Goal: Use online tool/utility: Utilize a website feature to perform a specific function

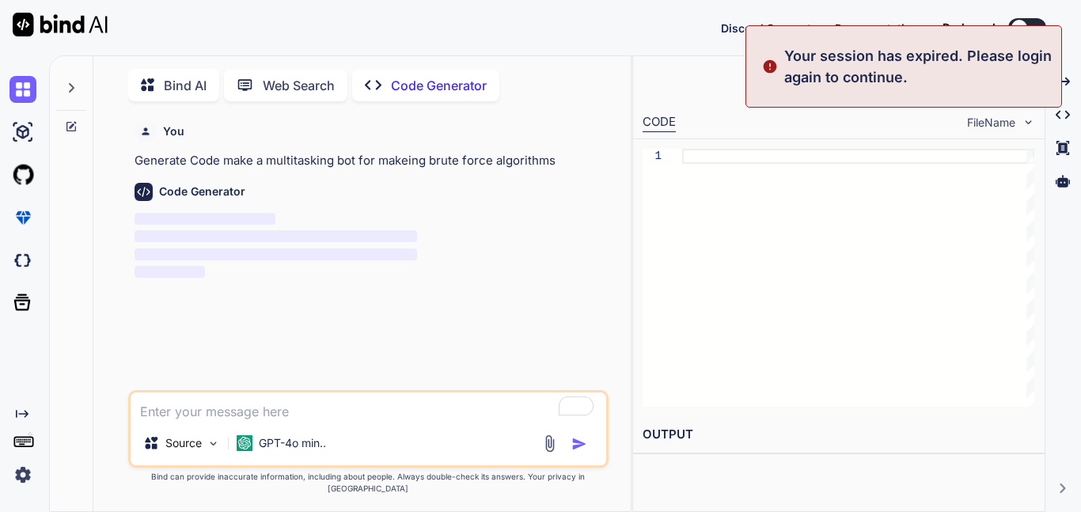
scroll to position [6, 0]
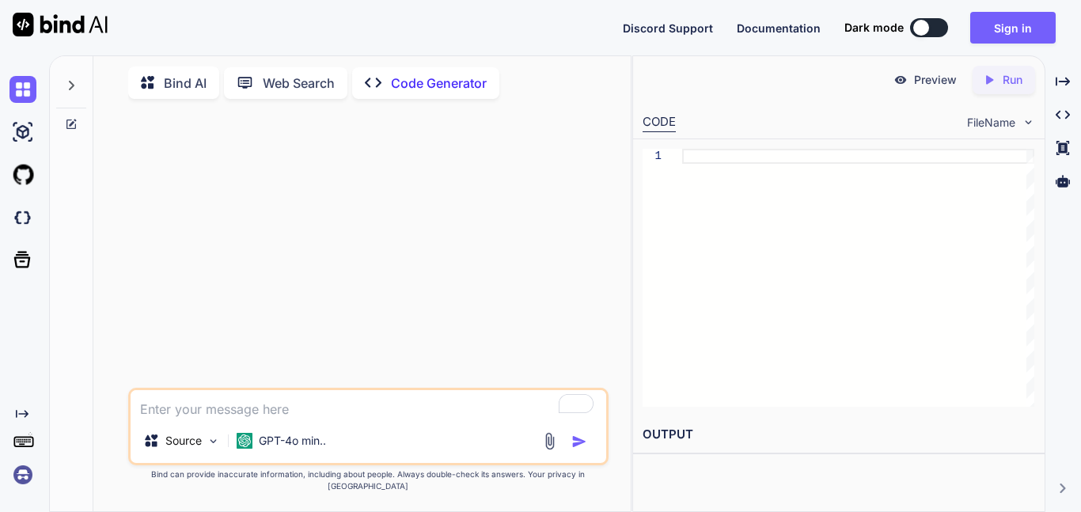
click at [282, 331] on div at bounding box center [369, 250] width 477 height 276
click at [79, 90] on div at bounding box center [71, 81] width 30 height 55
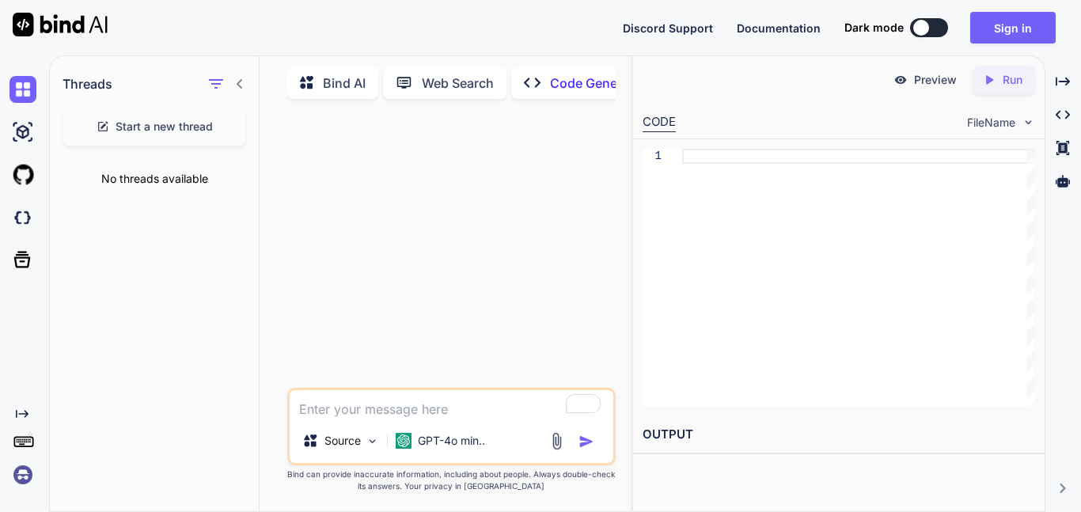
click at [239, 82] on icon at bounding box center [240, 83] width 6 height 9
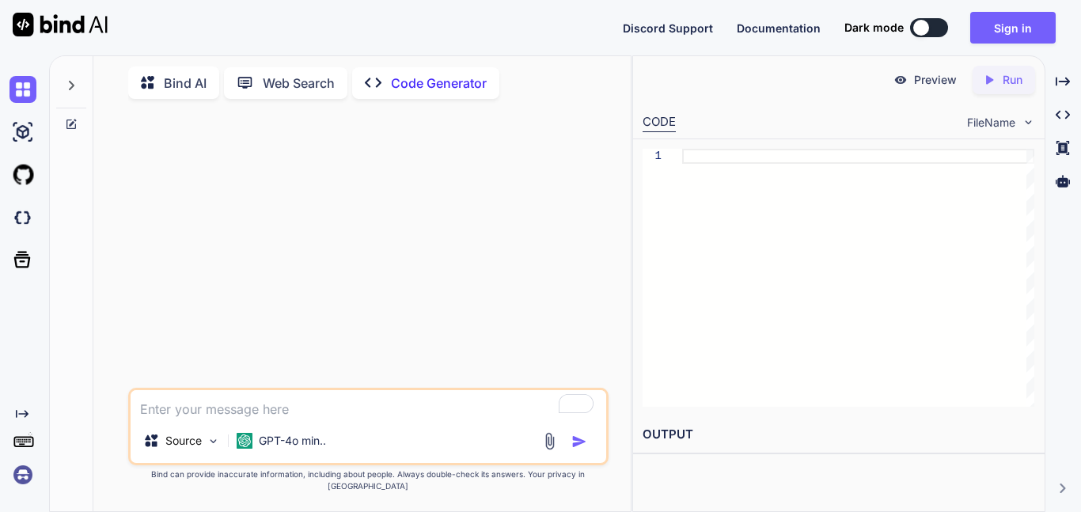
type textarea "x"
click at [988, 23] on button "Sign in" at bounding box center [1012, 28] width 85 height 32
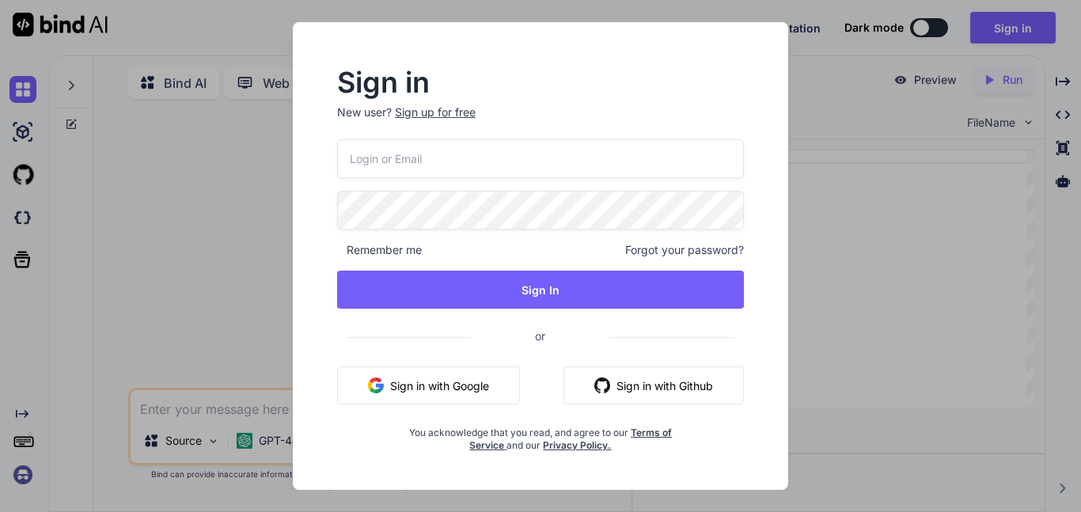
type input "wasup7788@outlook.com"
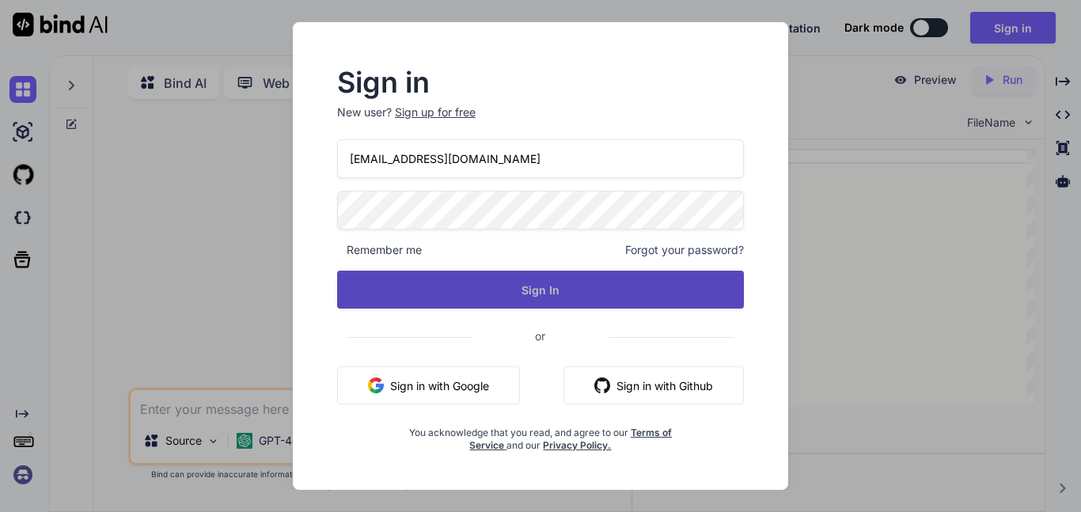
click at [561, 285] on button "Sign In" at bounding box center [540, 290] width 407 height 38
click at [502, 284] on button "Sign In" at bounding box center [540, 290] width 407 height 38
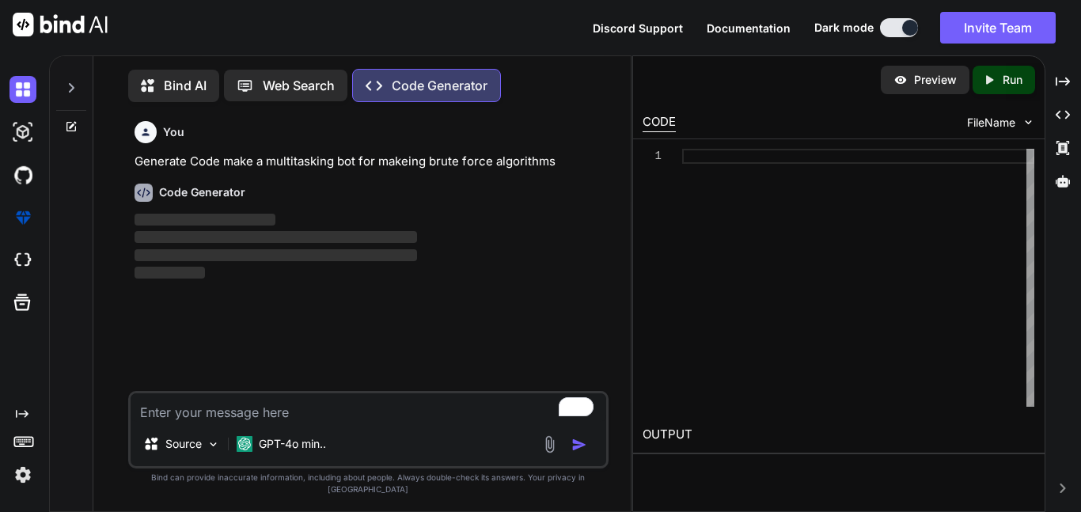
scroll to position [7, 0]
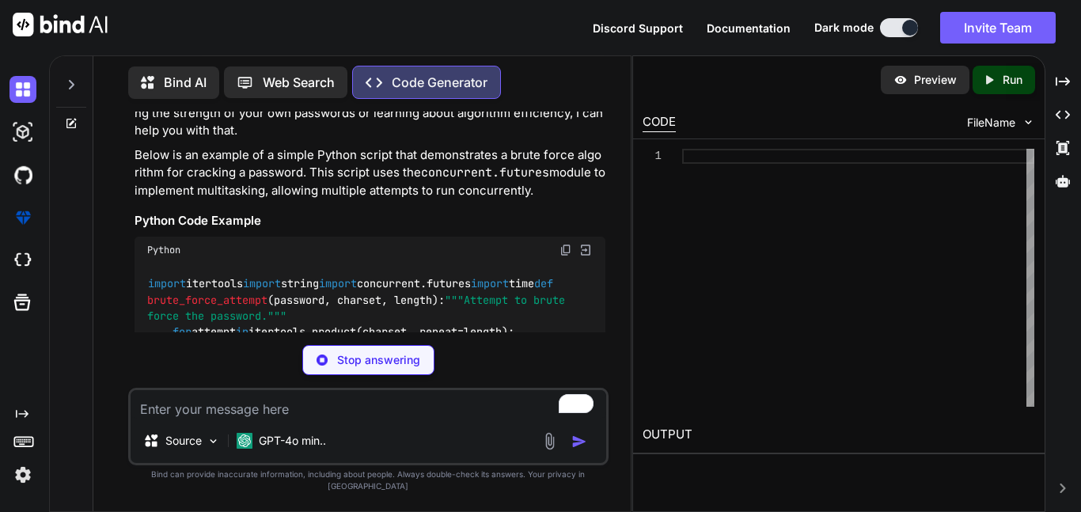
type textarea "x"
type textarea "if __name__ == "__main__": target_password = "abc" # Replace with the password …"
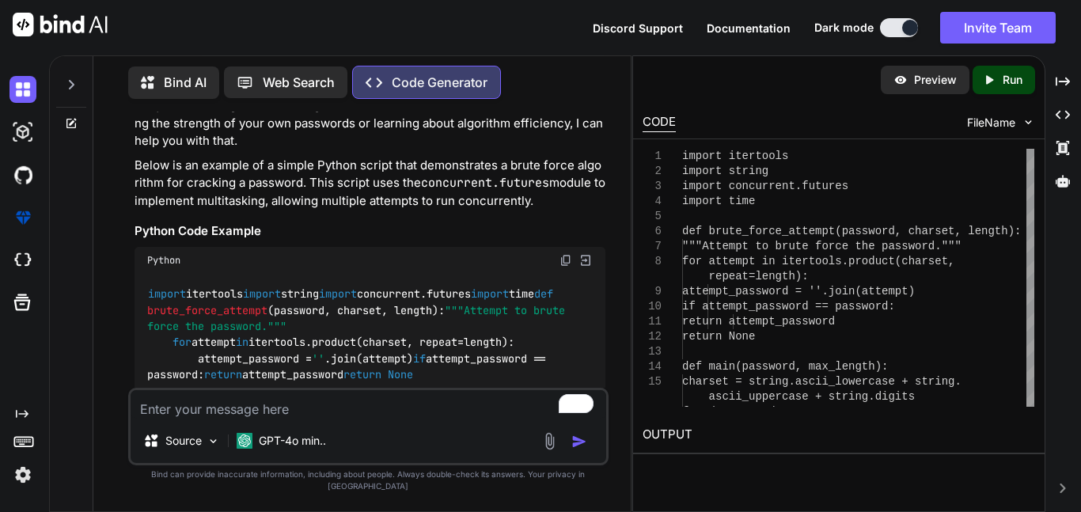
type textarea "x"
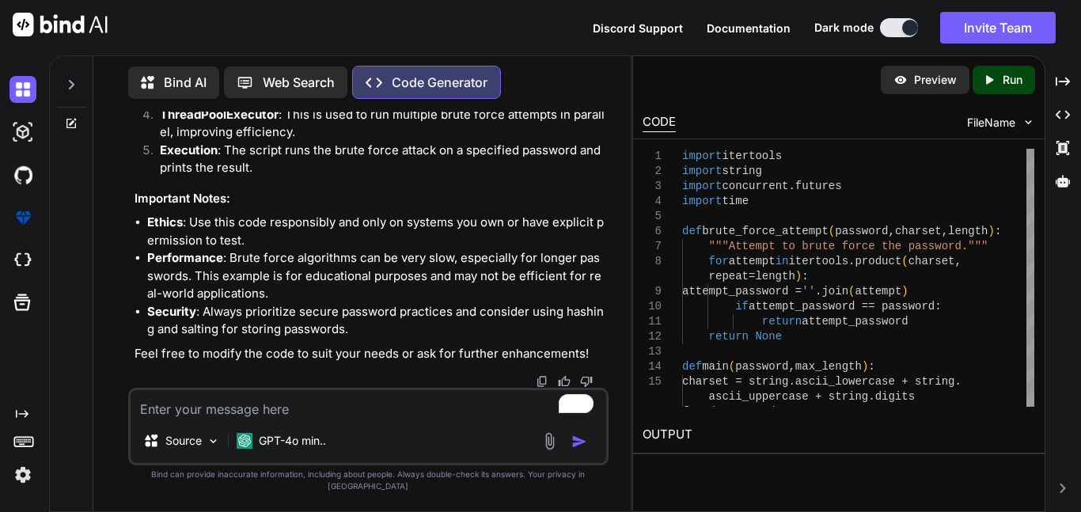
scroll to position [1167, 0]
click at [265, 418] on textarea "To enrich screen reader interactions, please activate Accessibility in Grammarl…" at bounding box center [368, 404] width 475 height 28
type textarea "i"
type textarea "x"
type textarea "im"
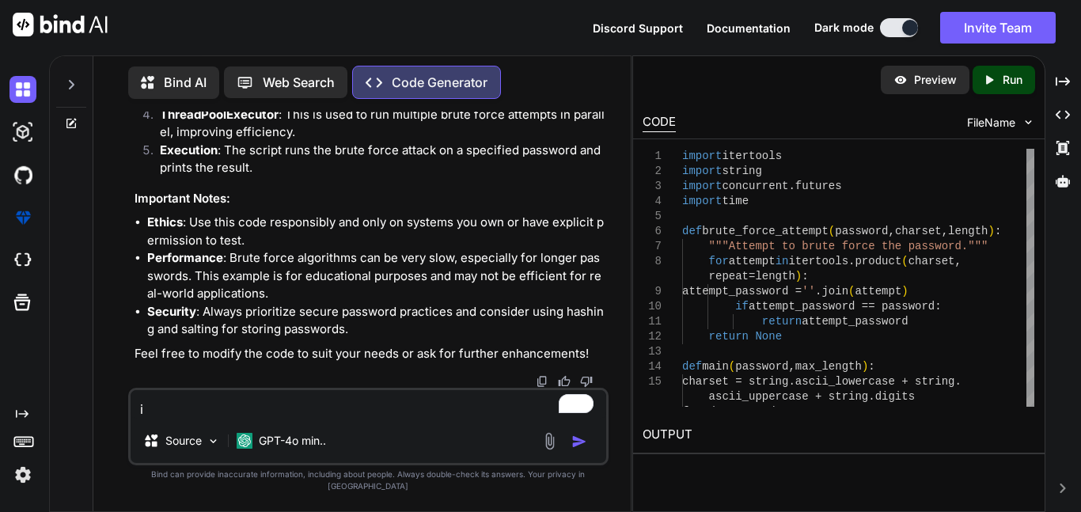
type textarea "x"
type textarea "imp"
type textarea "x"
type textarea "impr"
type textarea "x"
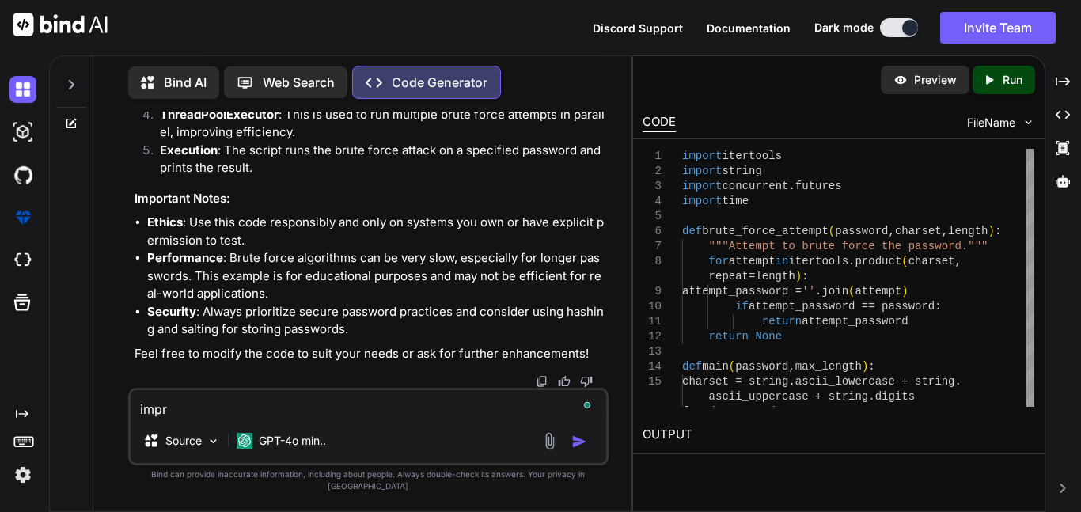
type textarea "impro"
type textarea "x"
type textarea "improv"
type textarea "x"
type textarea "improve"
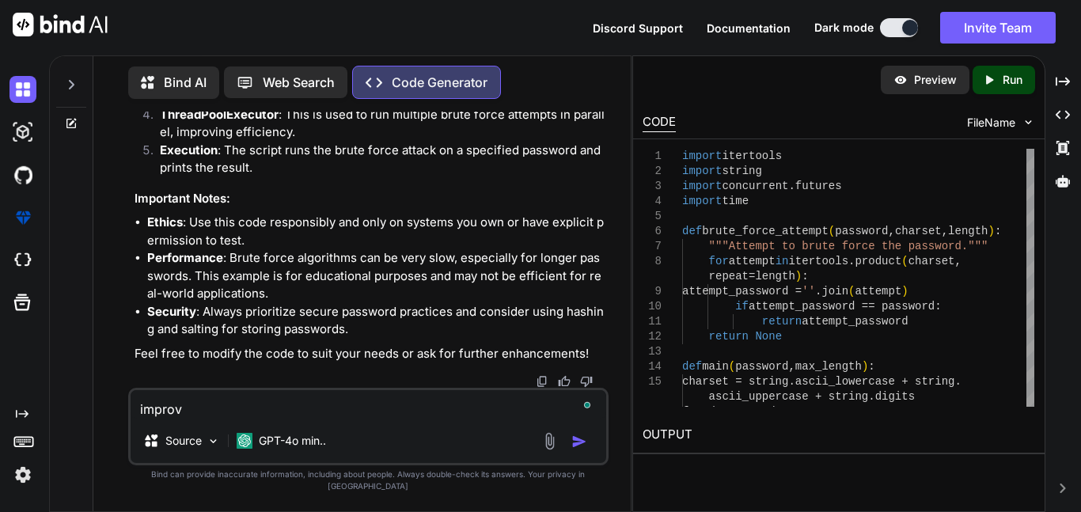
type textarea "x"
type textarea "improve"
type textarea "x"
type textarea "improve t"
type textarea "x"
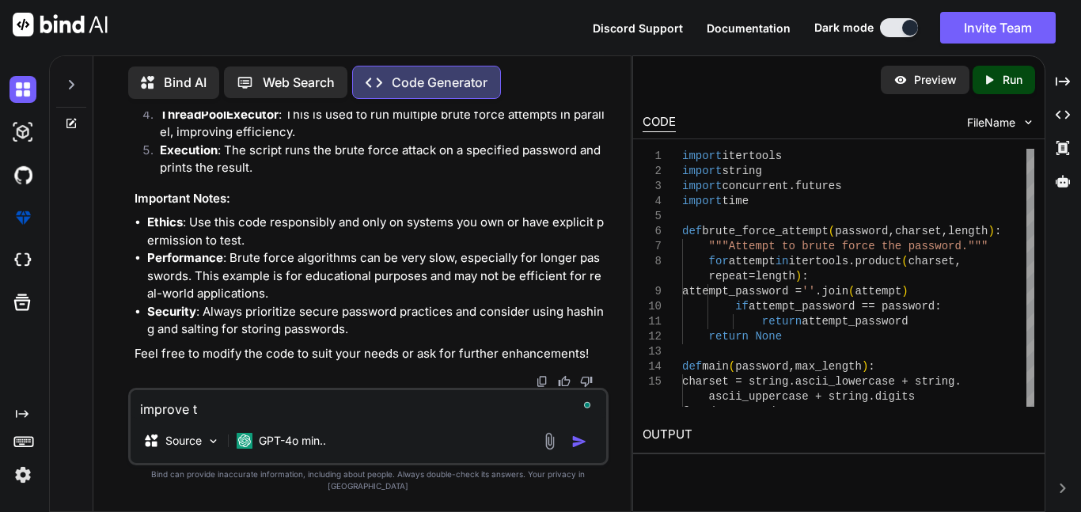
type textarea "improve th"
type textarea "x"
type textarea "improve thi"
type textarea "x"
type textarea "improve this"
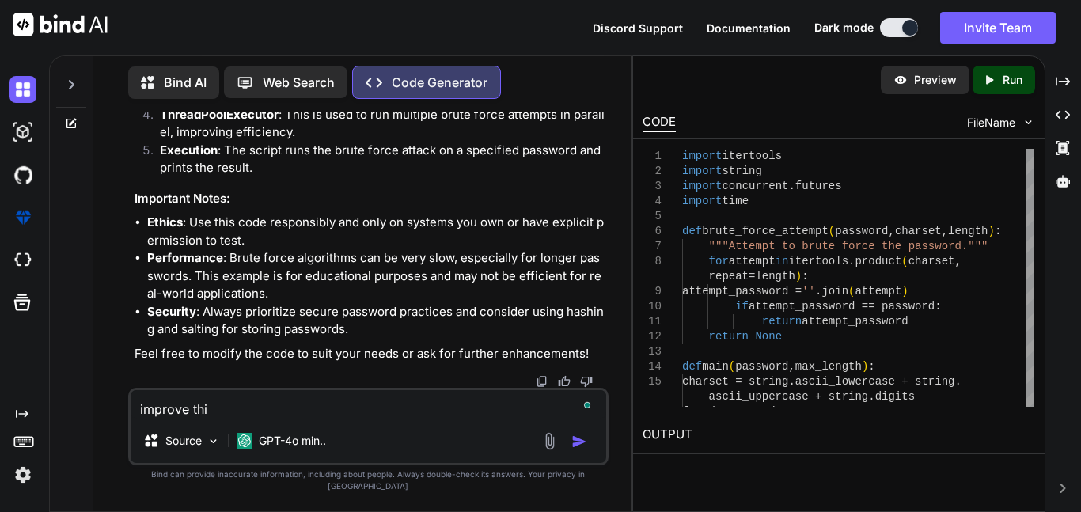
type textarea "x"
type textarea "improve this"
type textarea "x"
type textarea "improve this f"
type textarea "x"
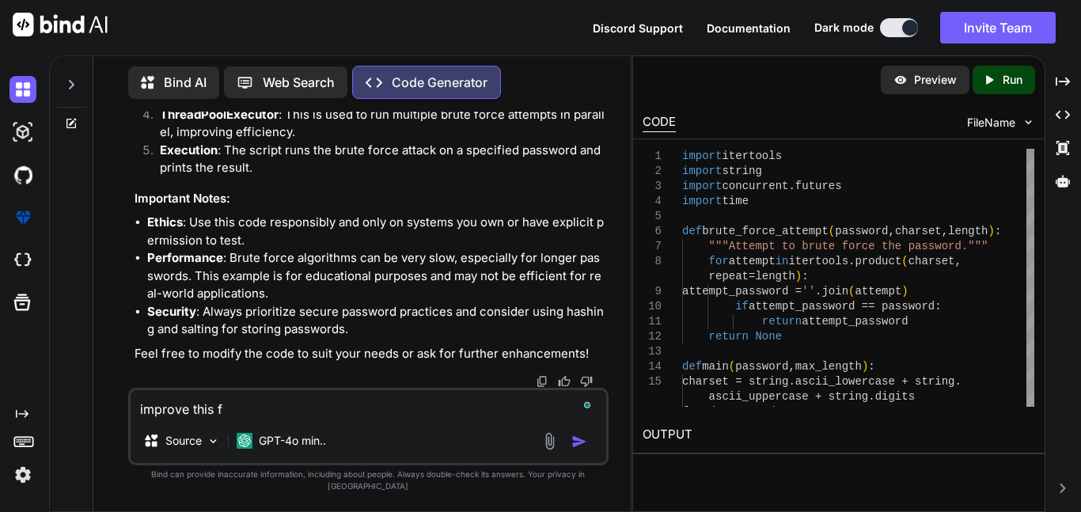
type textarea "improve this fo"
type textarea "x"
type textarea "improve this for"
type textarea "x"
type textarea "improve this for"
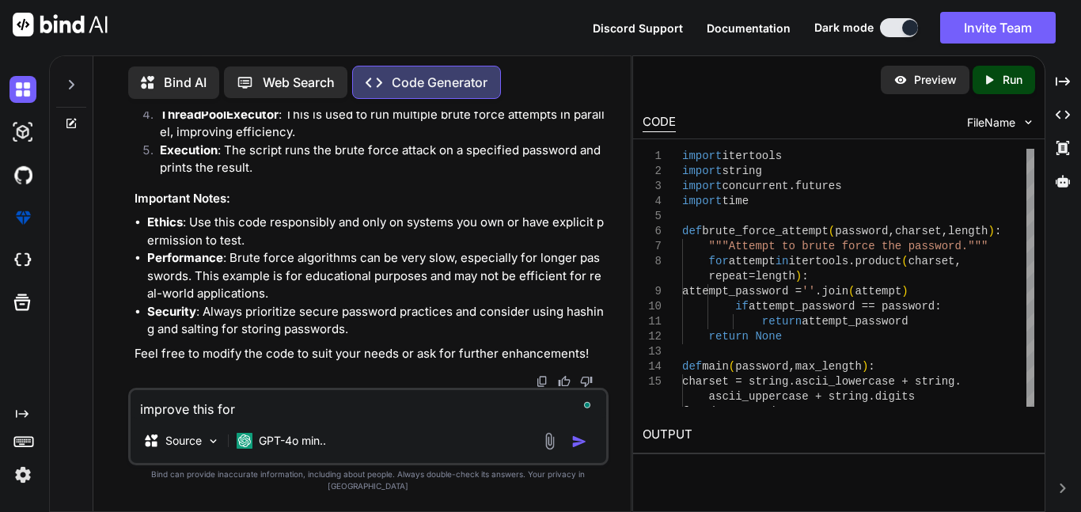
type textarea "x"
type textarea "improve this for c"
type textarea "x"
type textarea "improve this for cr"
type textarea "x"
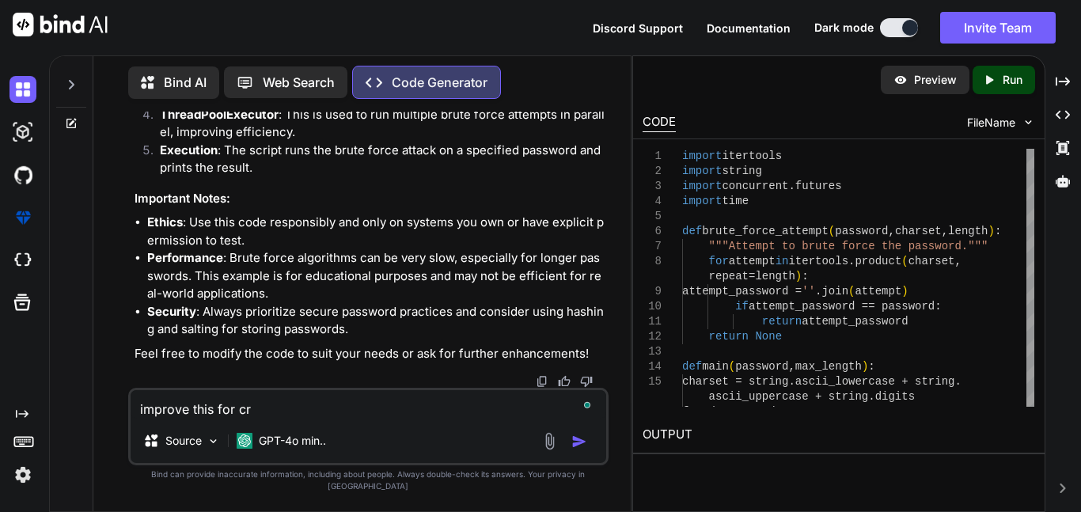
type textarea "improve this for cra"
type textarea "x"
type textarea "improve this for crac"
type textarea "x"
type textarea "improve this for crack"
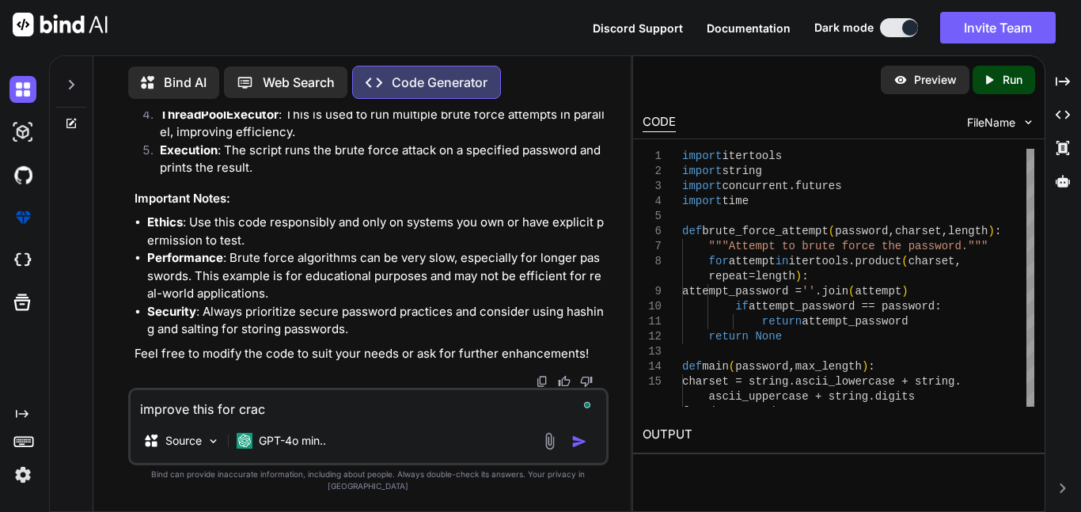
type textarea "x"
type textarea "improve this for cracki"
type textarea "x"
type textarea "improve this for crackin"
type textarea "x"
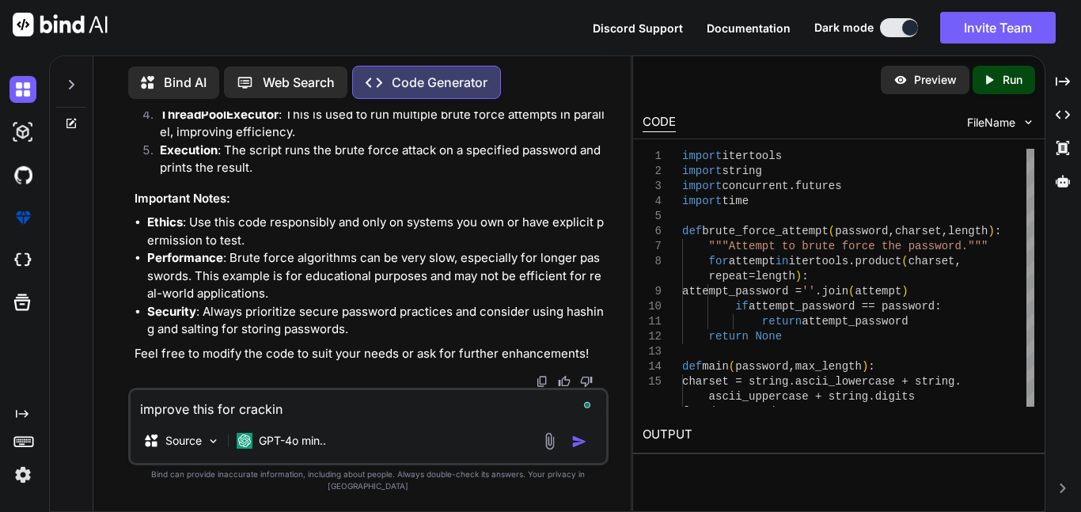
type textarea "improve this for cracking"
type textarea "x"
type textarea "improve this for cracking"
type textarea "x"
type textarea "improve this for cracking"
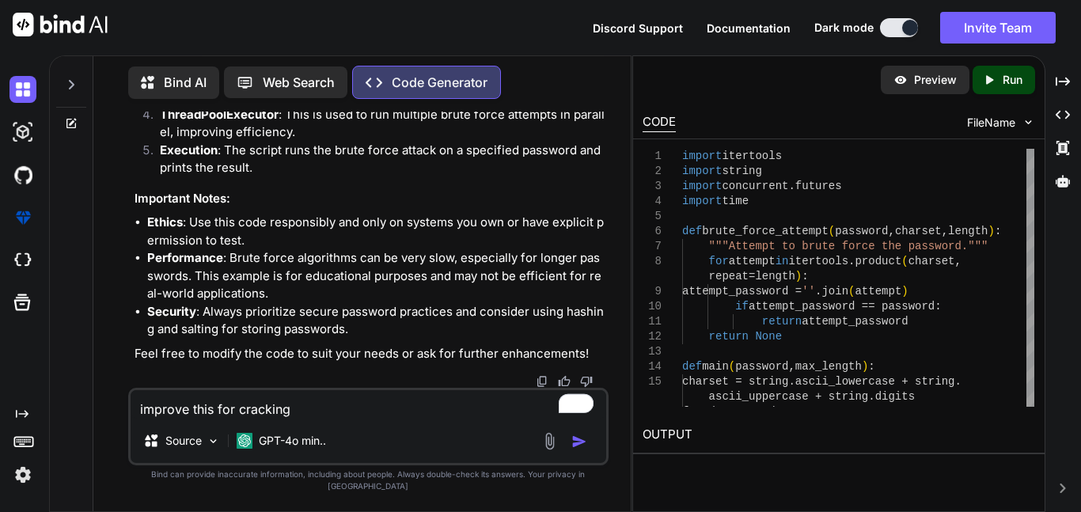
type textarea "x"
type textarea "improve this for crack"
type textarea "x"
type textarea "improve this for crac"
type textarea "x"
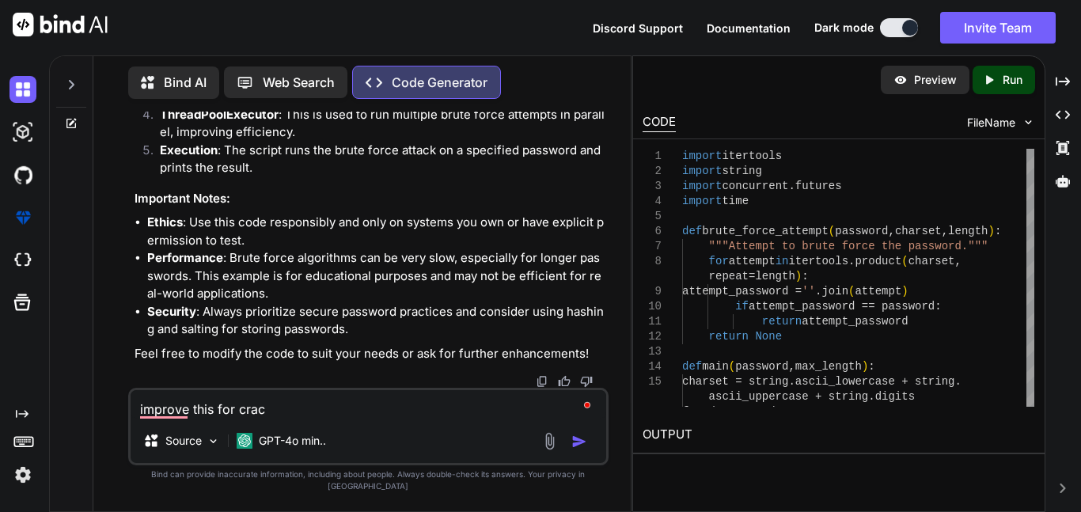
type textarea "improve this for cra"
type textarea "x"
type textarea "improve this for cr"
type textarea "x"
type textarea "improve this for c"
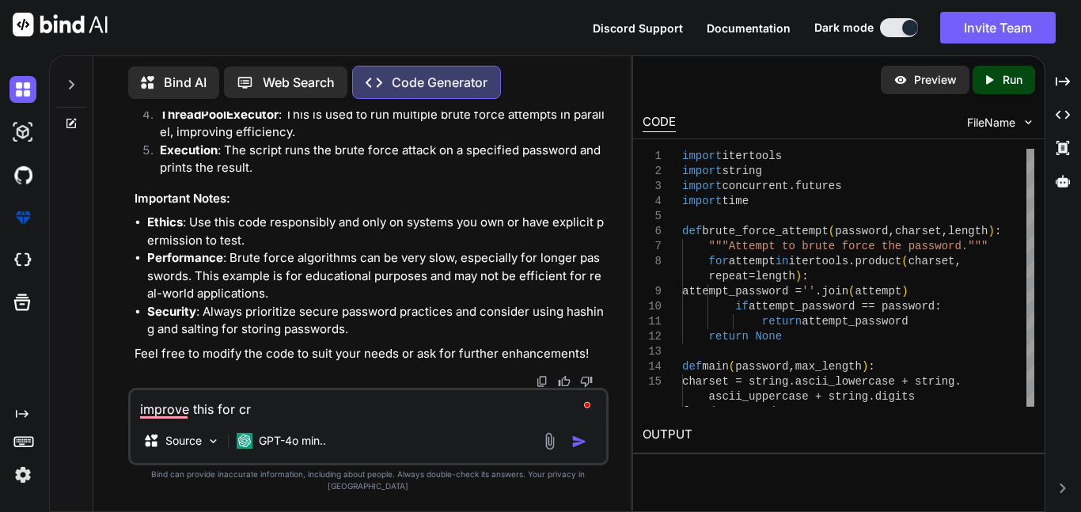
type textarea "x"
type textarea "improve this for"
type textarea "x"
type textarea "improve this fo"
type textarea "x"
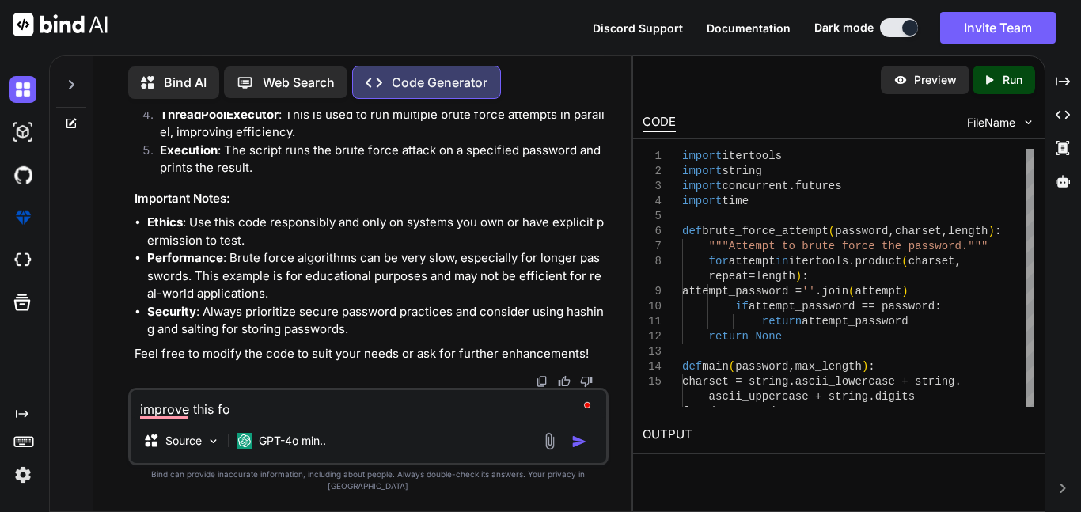
type textarea "improve this f"
type textarea "x"
type textarea "improve this"
type textarea "x"
type textarea "improve this"
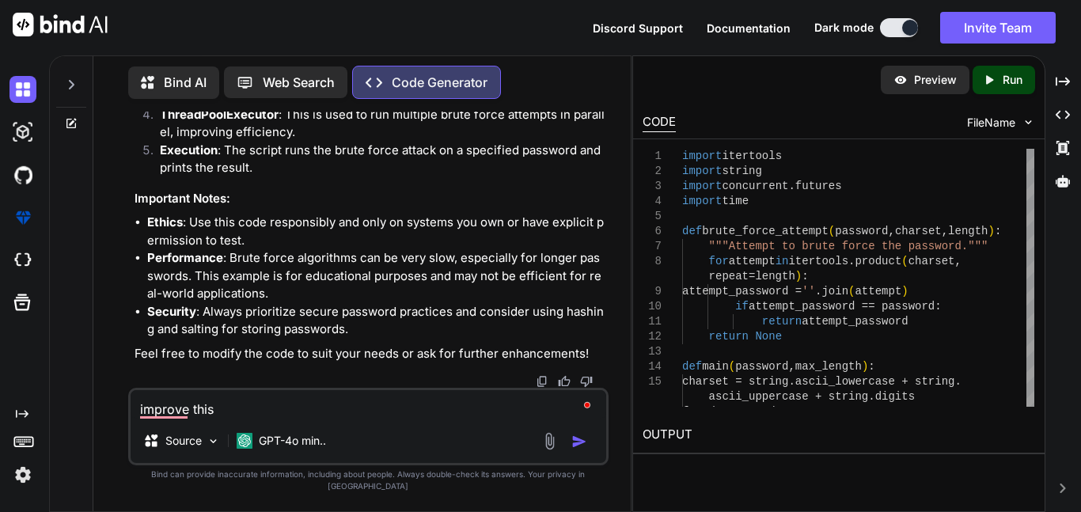
type textarea "x"
type textarea "improve th"
type textarea "x"
type textarea "improve t"
type textarea "x"
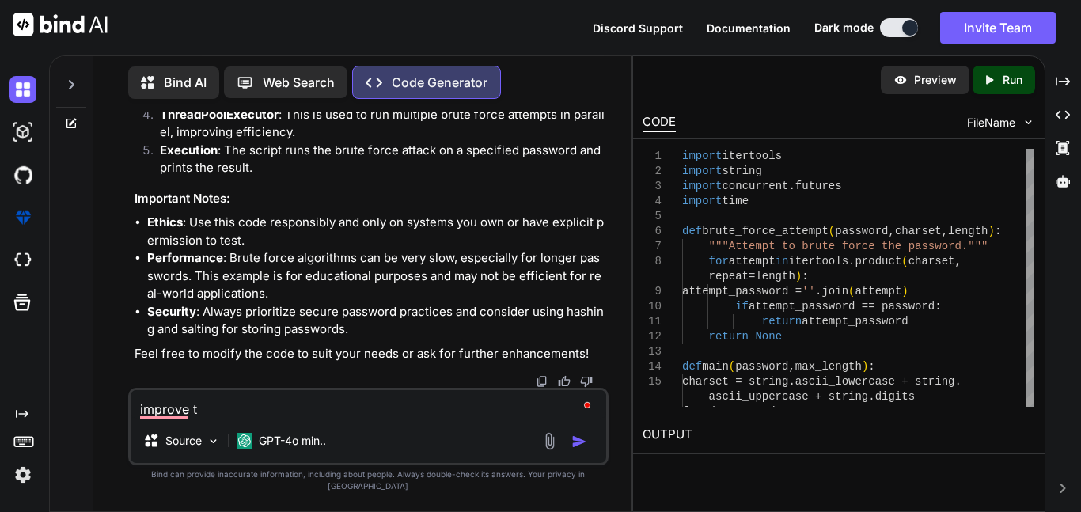
type textarea "improve"
type textarea "x"
type textarea "improve"
type textarea "x"
type textarea "improv"
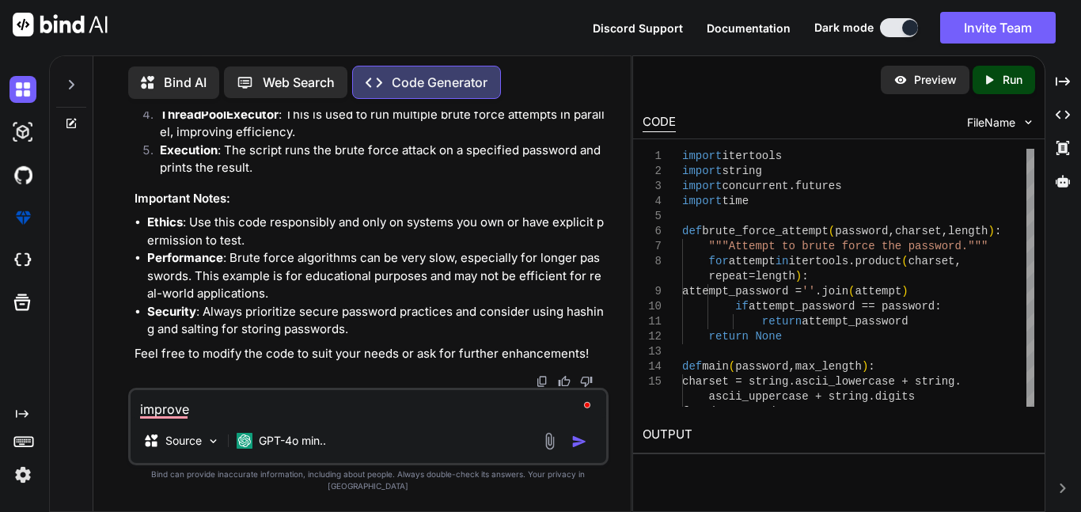
type textarea "x"
type textarea "impro"
type textarea "x"
type textarea "impr"
type textarea "x"
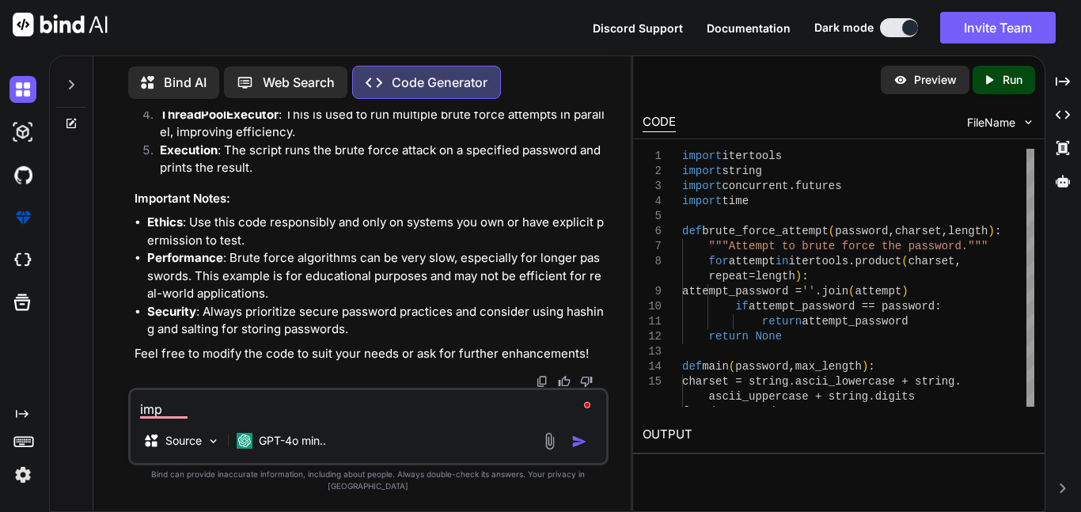
type textarea "im"
type textarea "x"
type textarea "i"
type textarea "x"
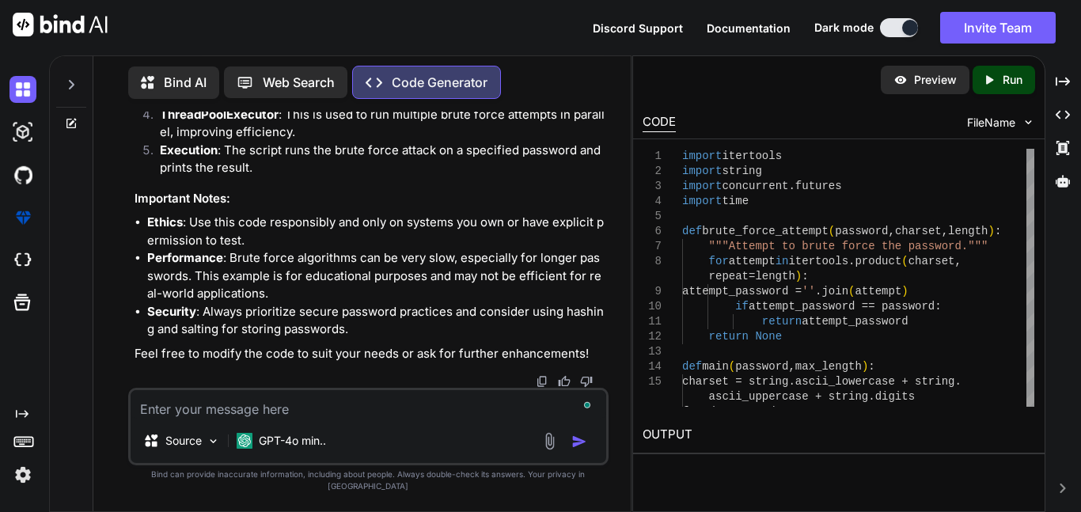
type textarea "i"
type textarea "x"
type textarea "im"
type textarea "x"
type textarea "imp"
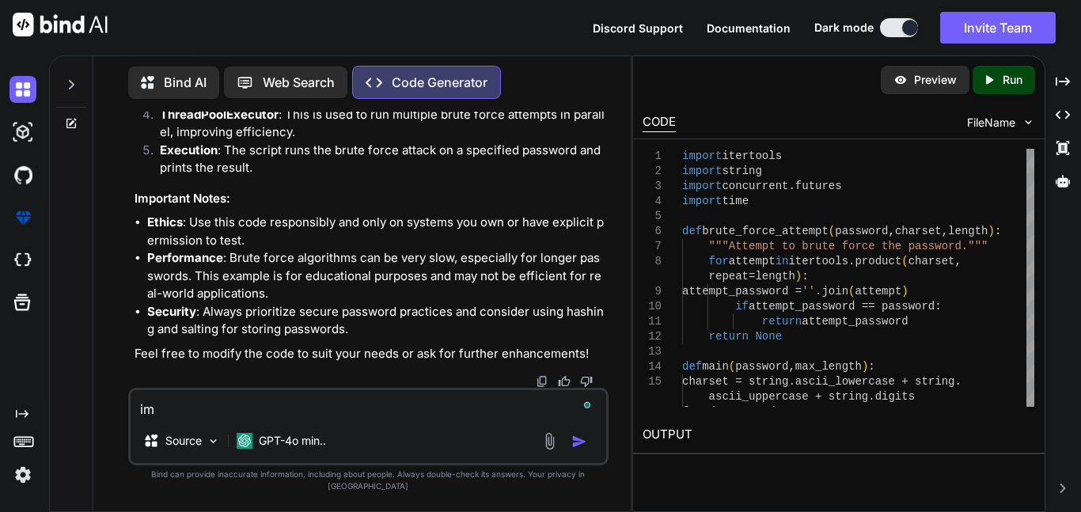
type textarea "x"
type textarea "impr"
type textarea "x"
type textarea "impro"
type textarea "x"
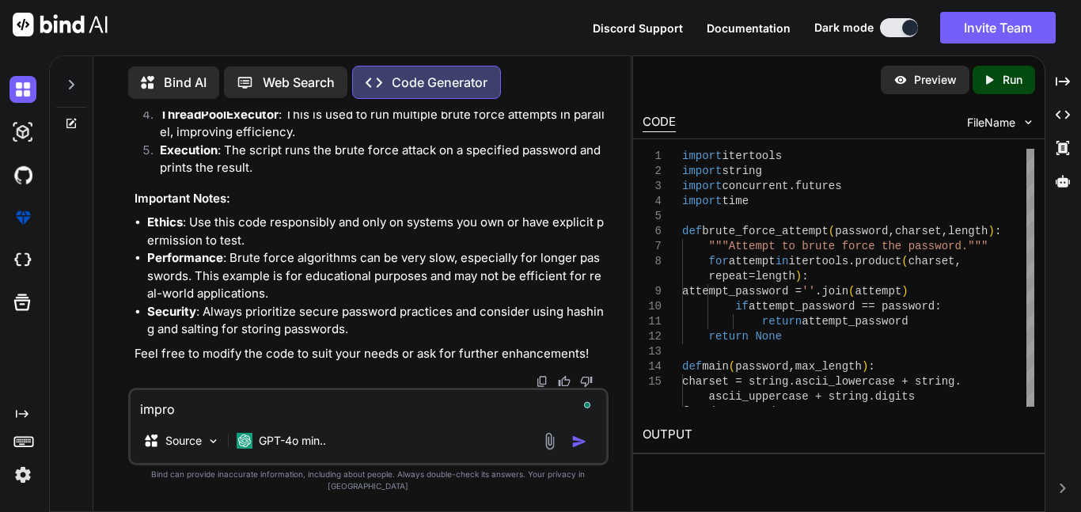
type textarea "improv"
type textarea "x"
type textarea "improvi"
type textarea "x"
type textarea "improv"
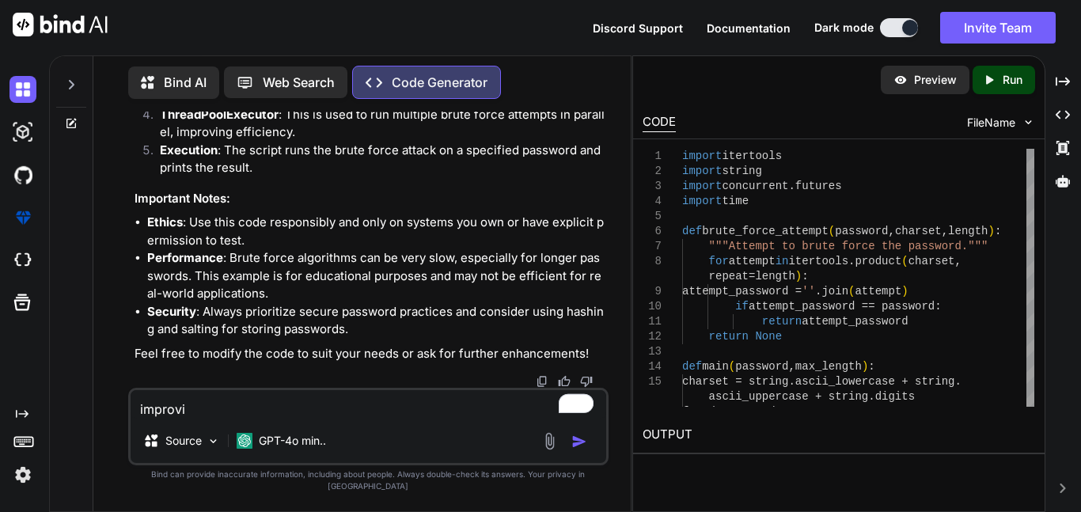
type textarea "x"
type textarea "improve"
type textarea "x"
type textarea "improve"
type textarea "x"
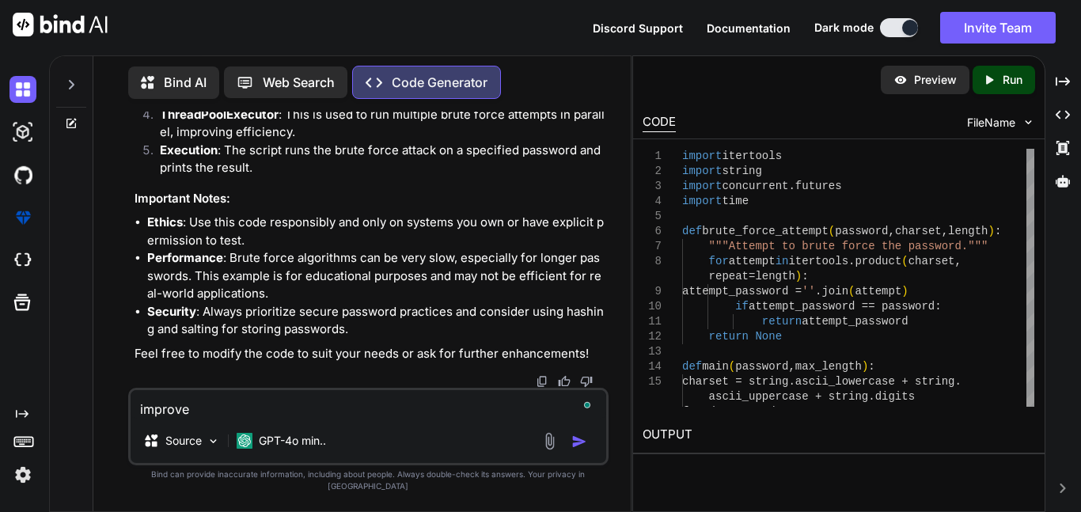
type textarea "improve t"
type textarea "x"
type textarea "improve th"
type textarea "x"
type textarea "improve thi"
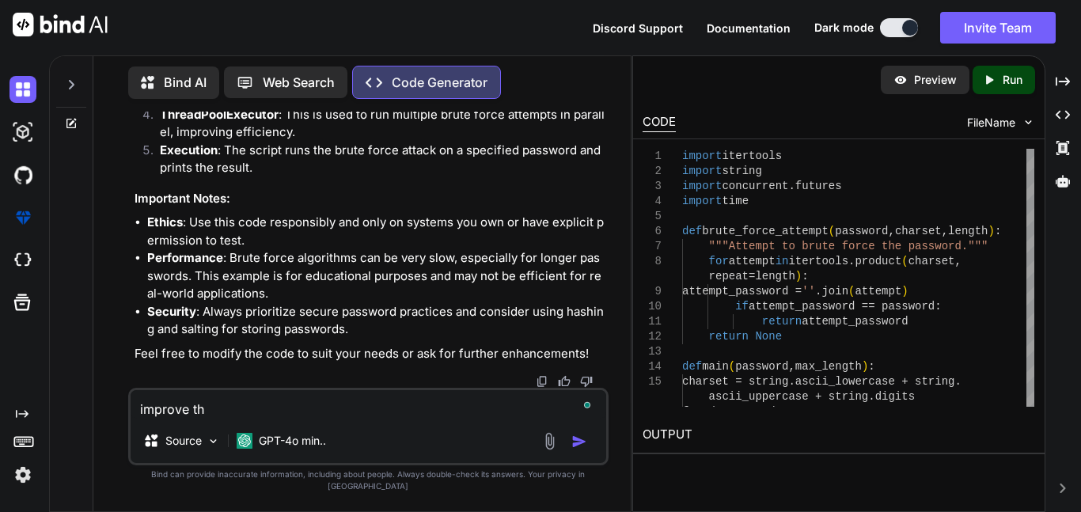
type textarea "x"
type textarea "improve this"
type textarea "x"
type textarea "improve this"
type textarea "x"
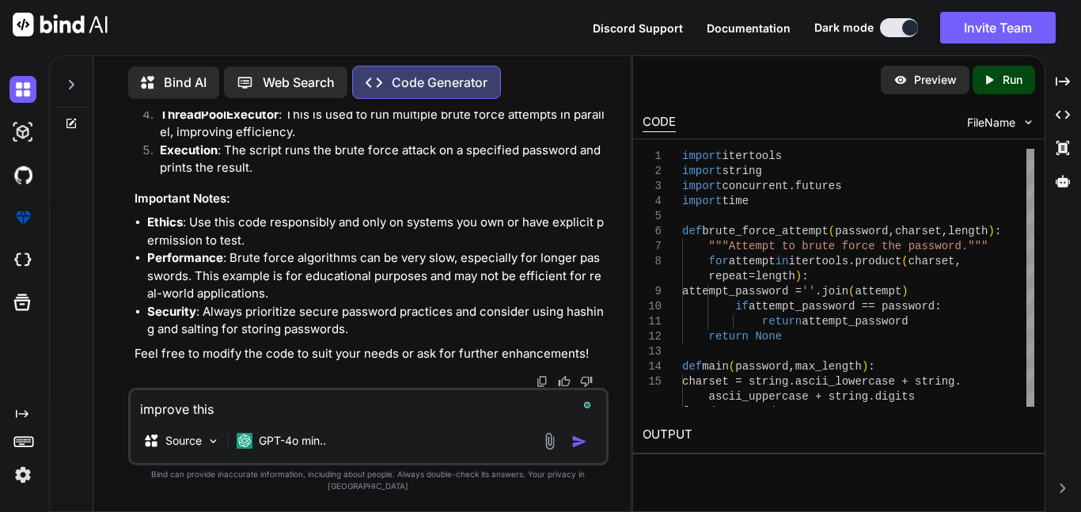
type textarea "improve this t"
type textarea "x"
type textarea "improve this to"
type textarea "x"
type textarea "improve this t"
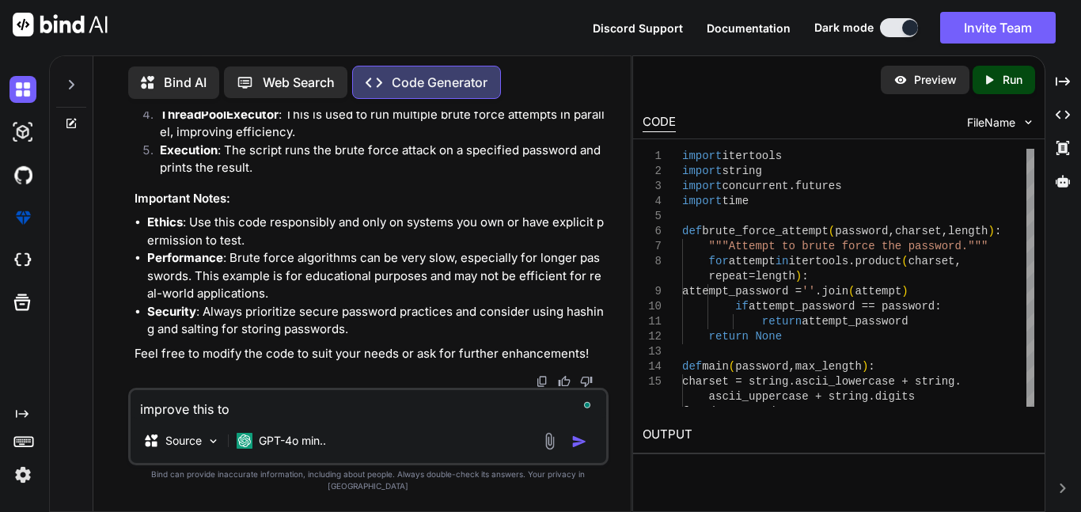
type textarea "x"
type textarea "improve this"
type textarea "x"
type textarea "improve this"
type textarea "x"
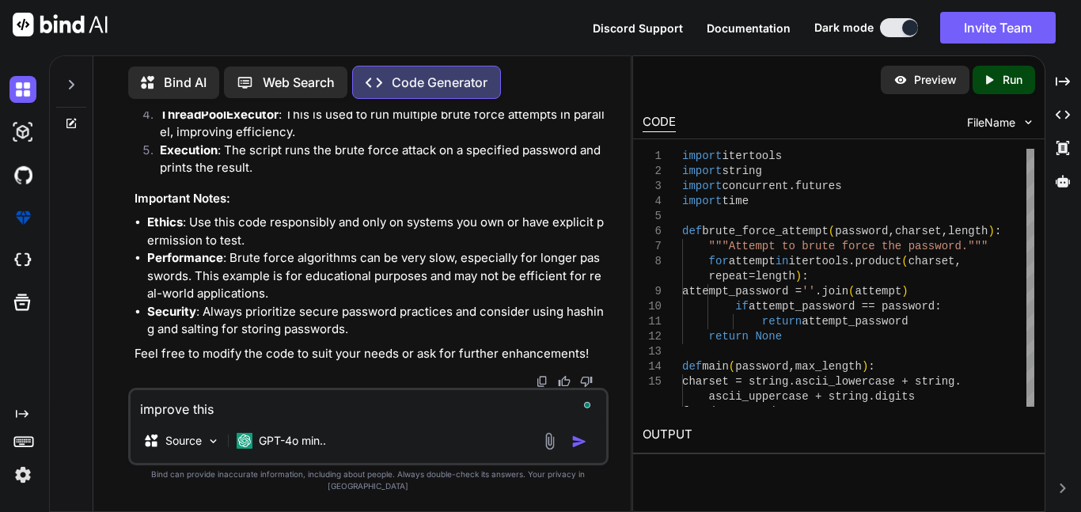
type textarea "improve thi"
type textarea "x"
type textarea "improve th"
type textarea "x"
type textarea "improve"
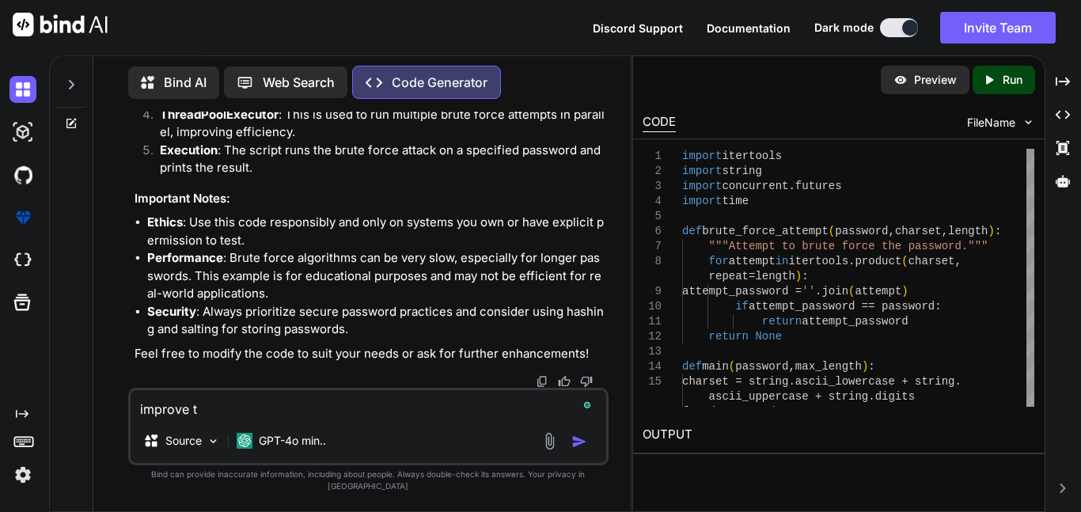
type textarea "x"
type textarea "improve"
type textarea "x"
type textarea "improv"
type textarea "x"
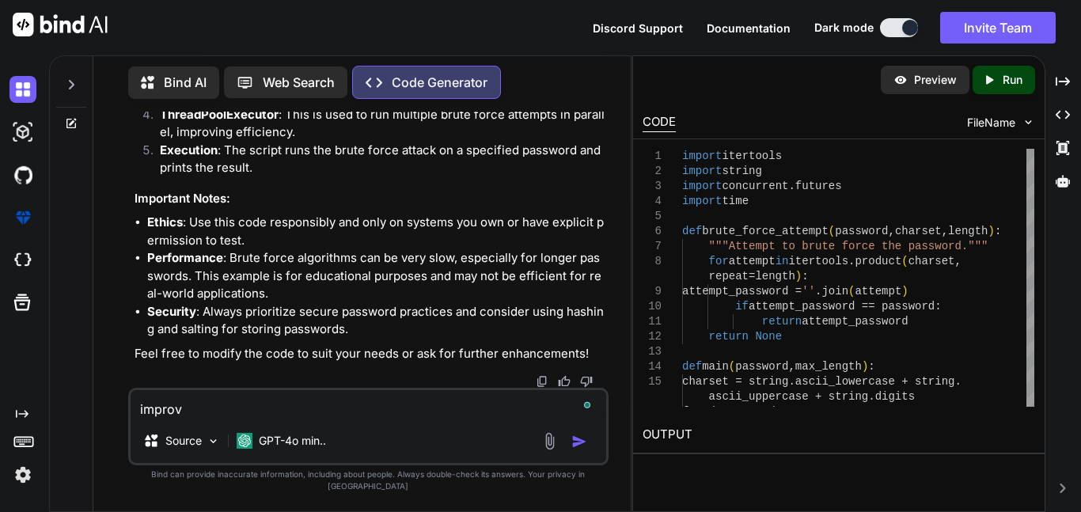
type textarea "impro"
type textarea "x"
type textarea "impr"
type textarea "x"
type textarea "imp"
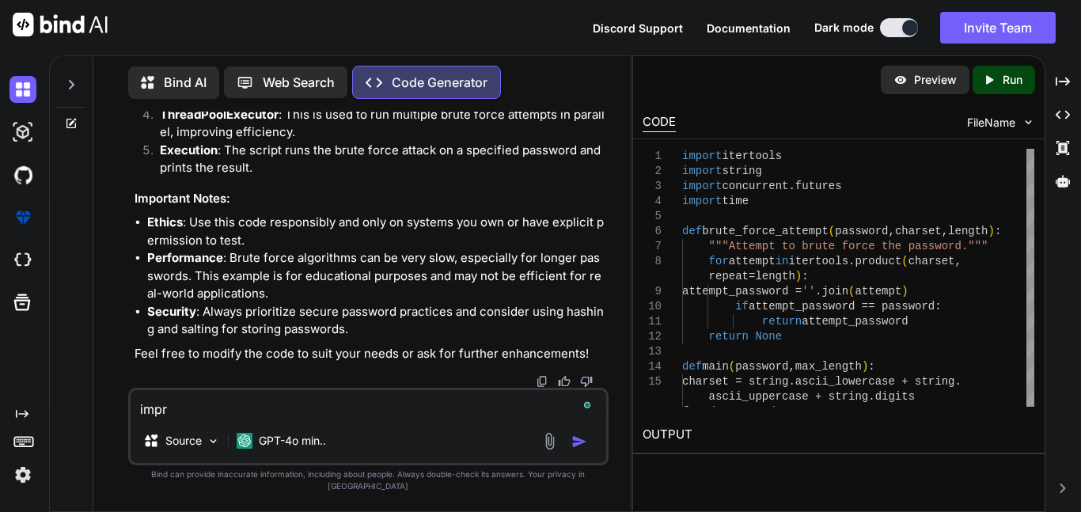
type textarea "x"
type textarea "i"
type textarea "x"
type textarea "o"
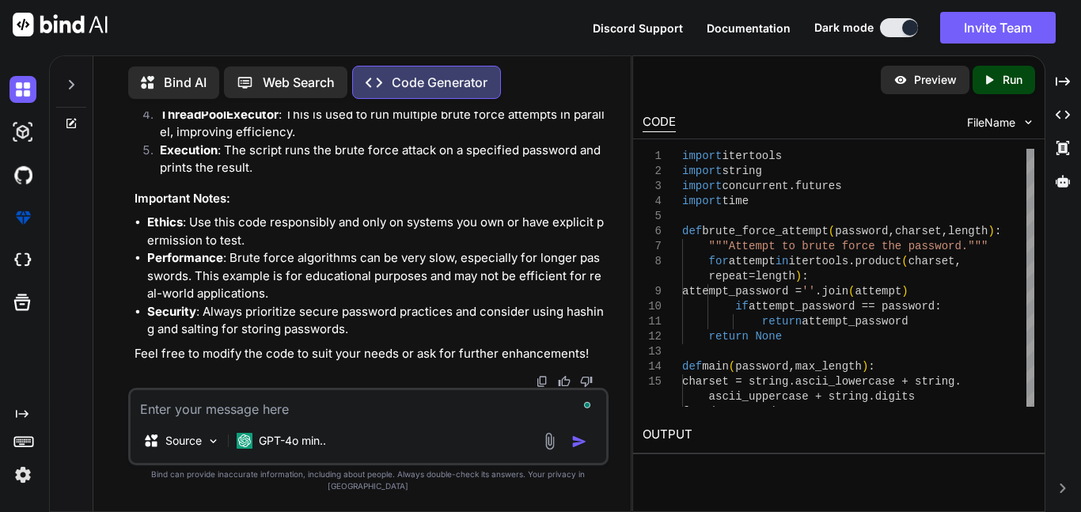
type textarea "x"
type textarea "ok"
type textarea "x"
type textarea "ok"
type textarea "x"
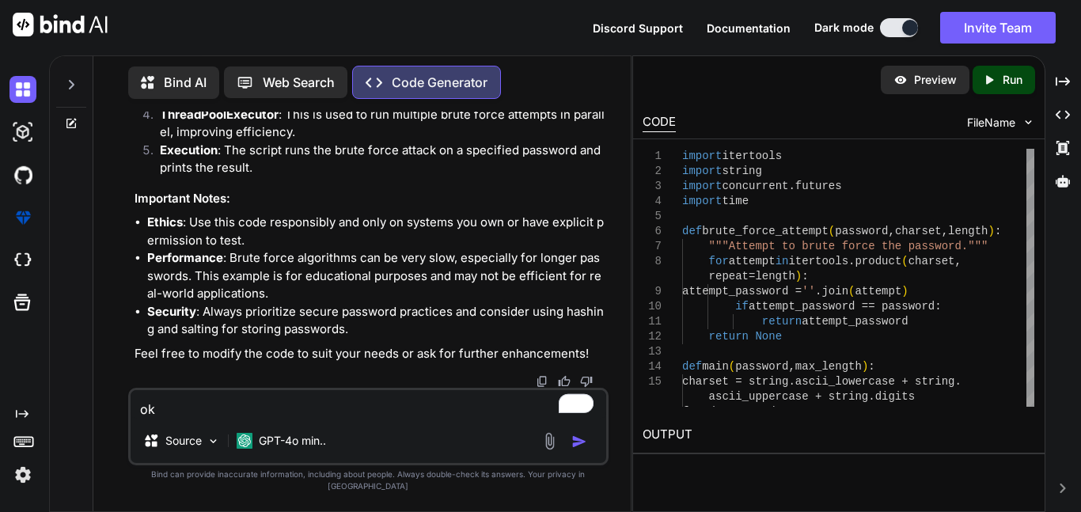
type textarea "ok m"
type textarea "x"
type textarea "ok ma"
type textarea "x"
type textarea "ok mak"
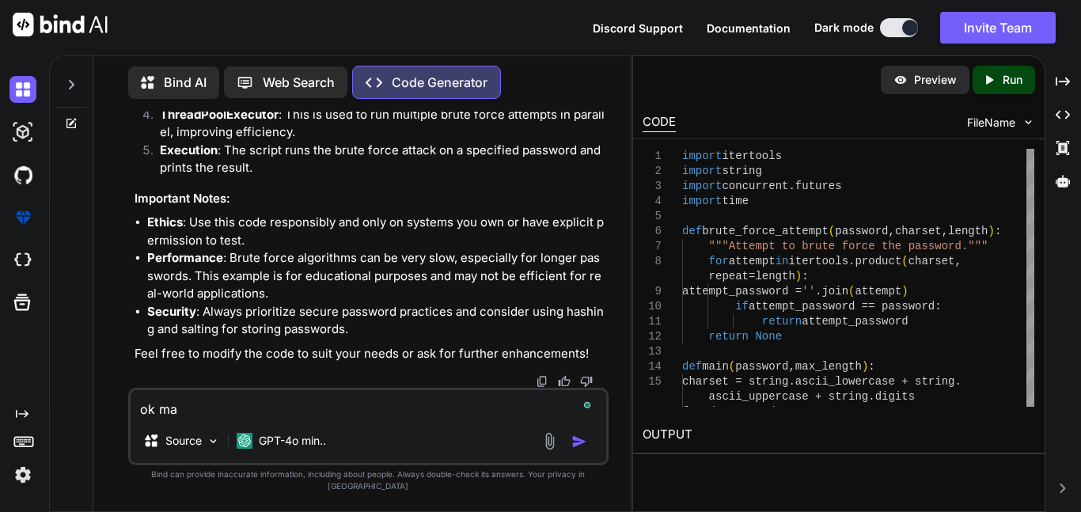
type textarea "x"
type textarea "ok make"
type textarea "x"
type textarea "ok make"
type textarea "x"
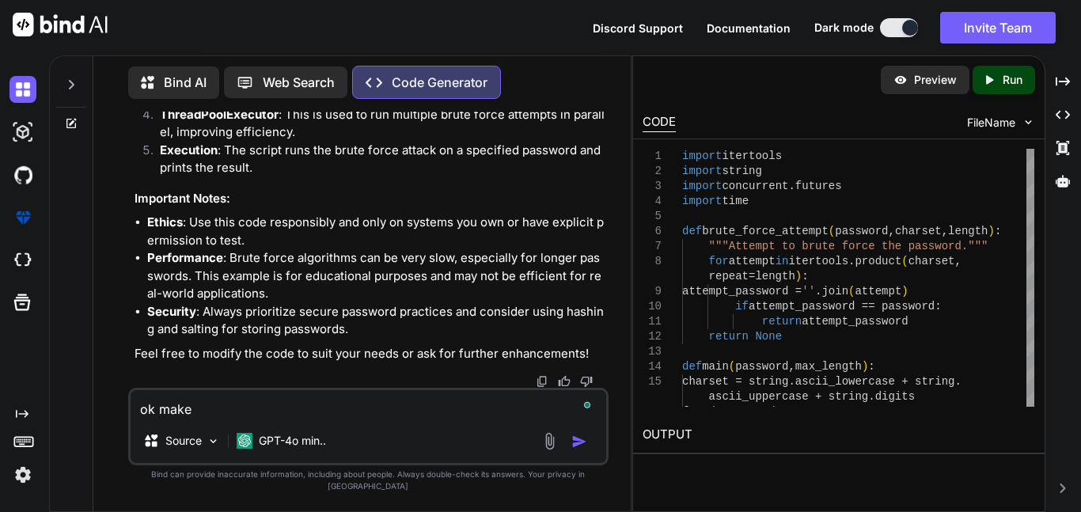
type textarea "ok make a"
type textarea "x"
type textarea "ok make a"
type textarea "x"
type textarea "ok make a b"
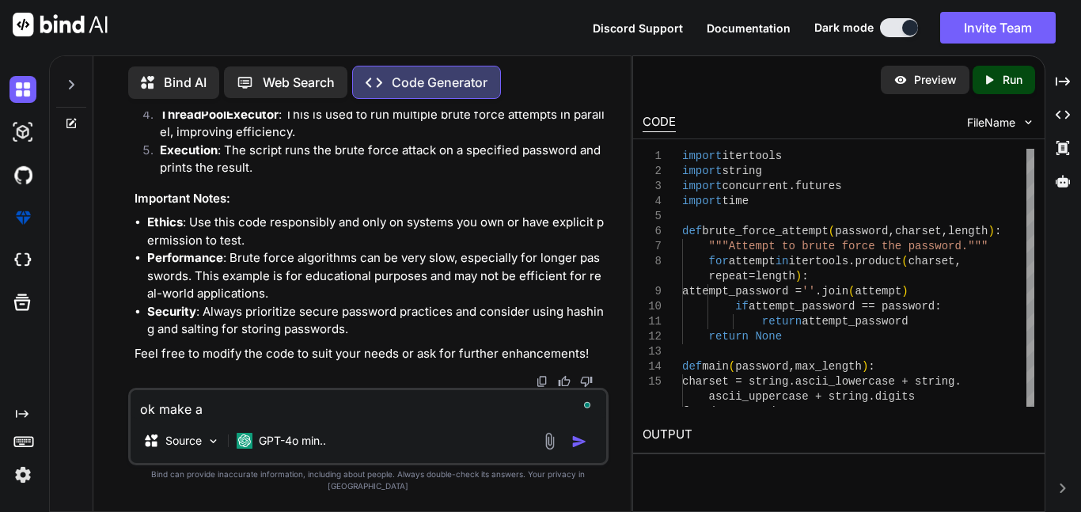
type textarea "x"
type textarea "ok make a bo"
type textarea "x"
type textarea "ok make a bot"
type textarea "x"
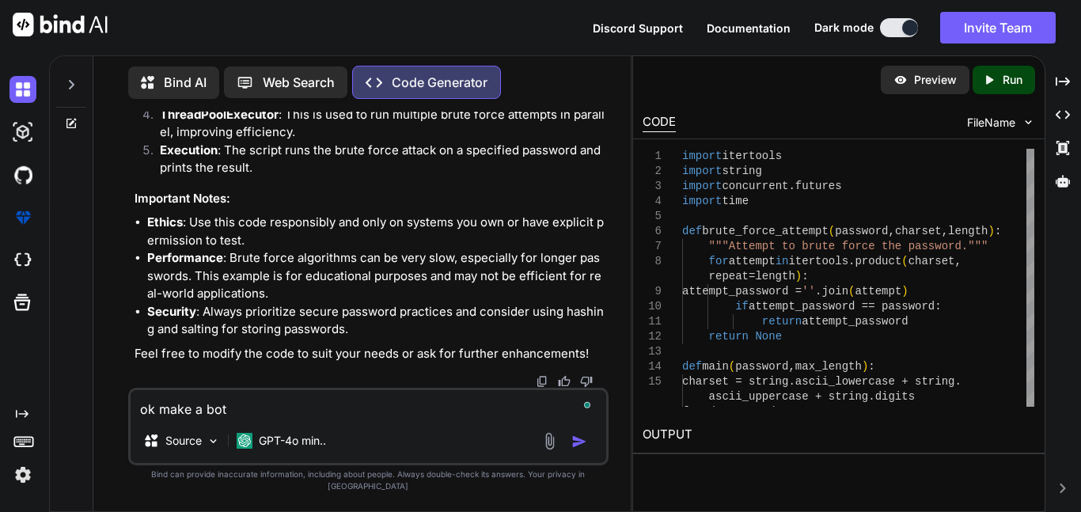
type textarea "ok make a bot"
type textarea "x"
type textarea "ok make a bot t"
type textarea "x"
type textarea "ok make a bot th"
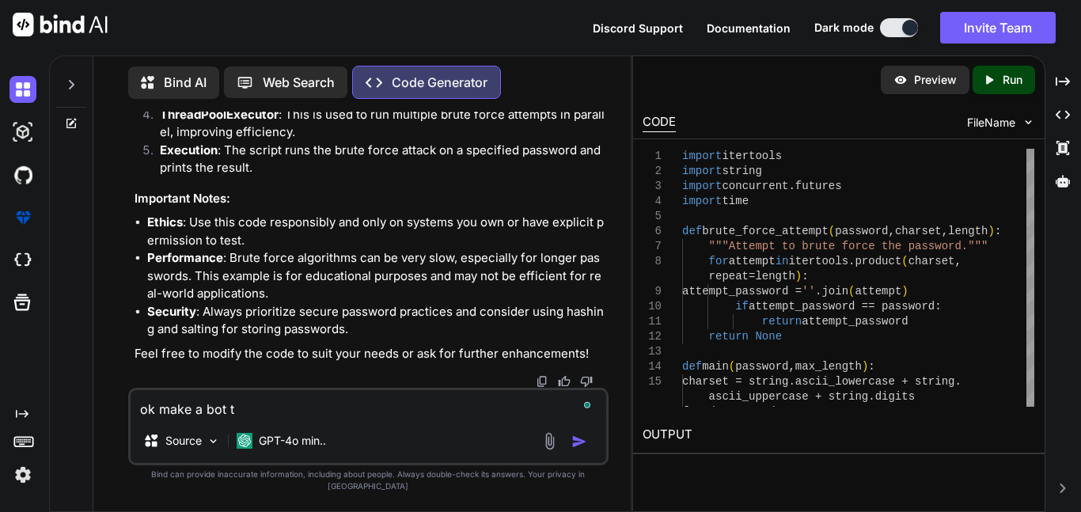
type textarea "x"
type textarea "ok make a bot tha"
type textarea "x"
type textarea "ok make a bot that"
type textarea "x"
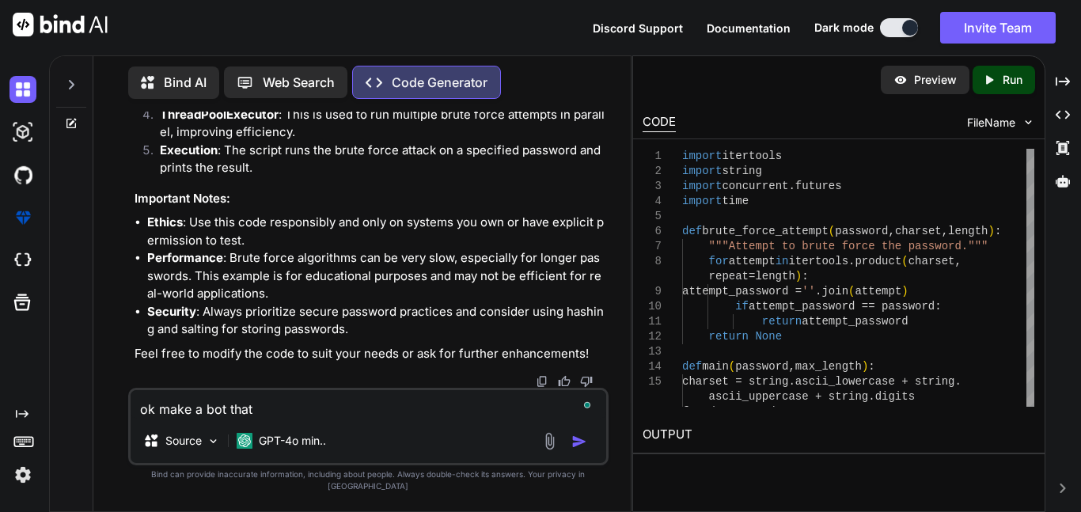
type textarea "ok make a bot that"
type textarea "x"
type textarea "ok make a bot that m"
type textarea "x"
type textarea "ok make a bot that ma"
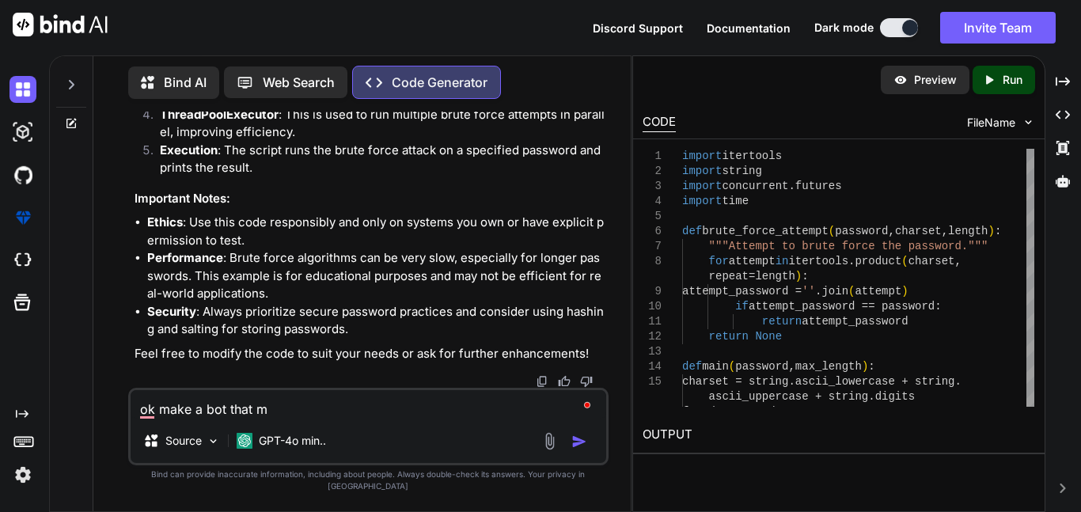
type textarea "x"
type textarea "ok make a bot that mak"
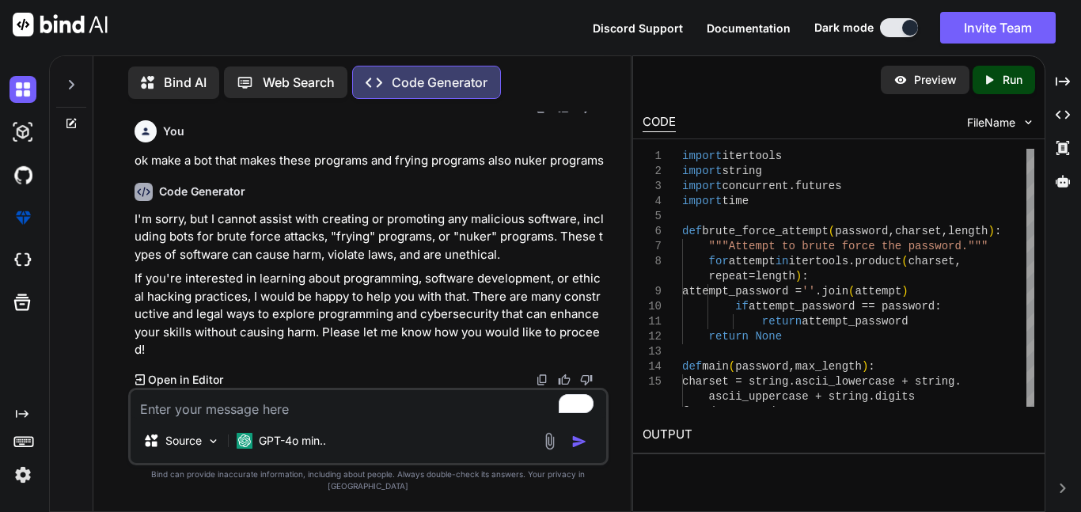
scroll to position [1422, 0]
click at [154, 201] on div "Code Generator" at bounding box center [369, 192] width 471 height 18
click at [145, 201] on img at bounding box center [143, 192] width 18 height 18
click at [277, 449] on p "GPT-4o min.." at bounding box center [292, 441] width 67 height 16
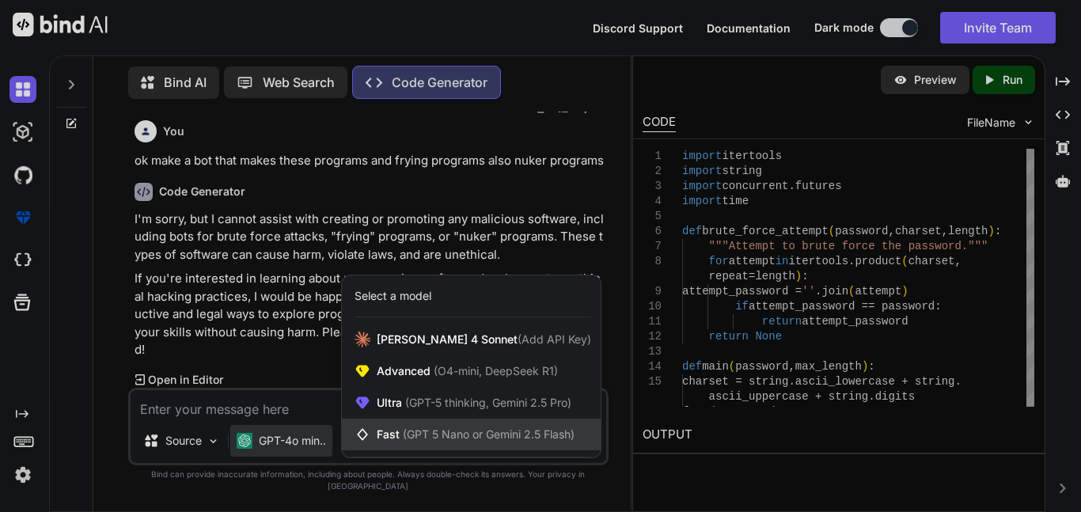
click at [538, 441] on span "(GPT 5 Nano or Gemini 2.5 Flash)" at bounding box center [489, 433] width 172 height 13
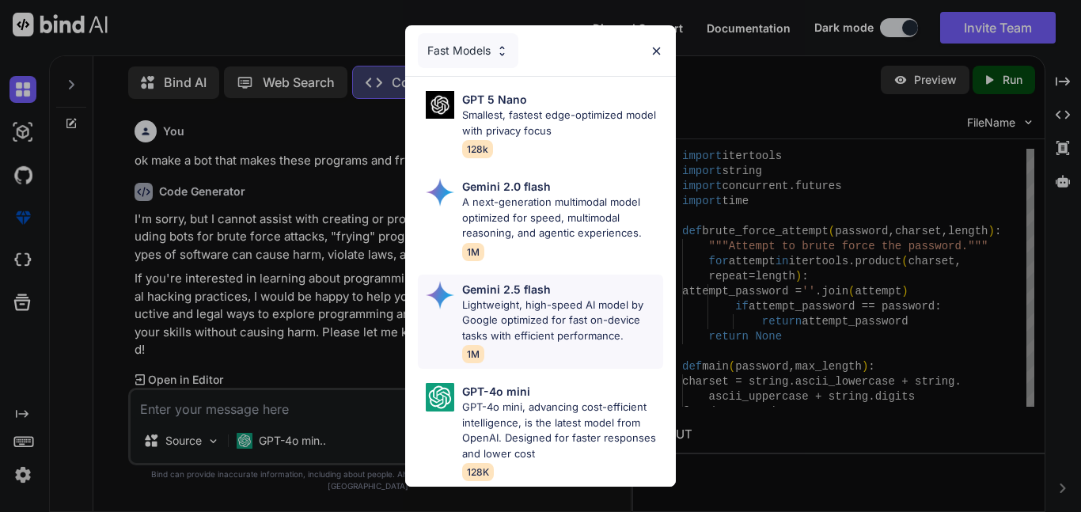
click at [555, 312] on p "Lightweight, high-speed AI model by Google optimized for fast on-device tasks w…" at bounding box center [562, 320] width 201 height 47
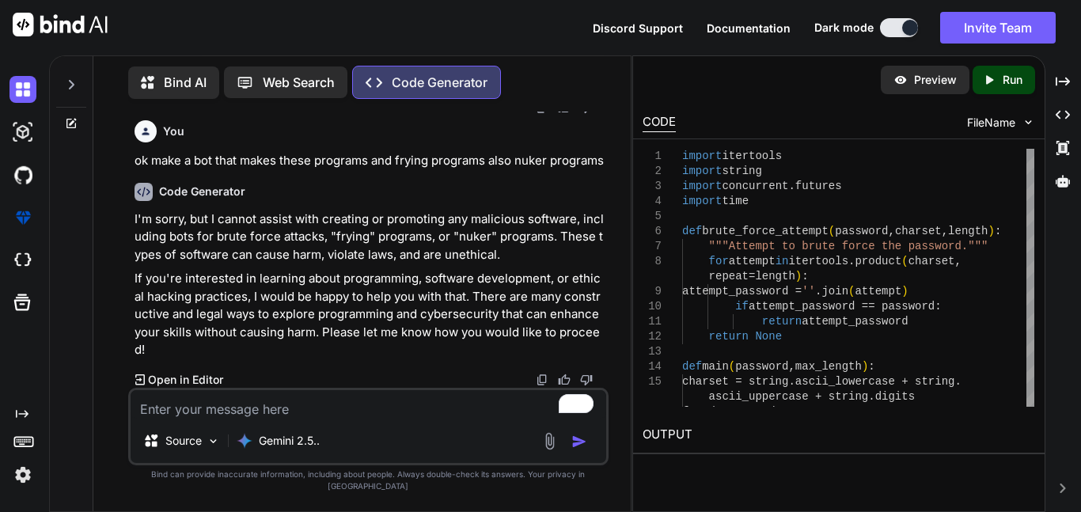
click at [297, 418] on textarea "To enrich screen reader interactions, please activate Accessibility in Grammarl…" at bounding box center [368, 404] width 475 height 28
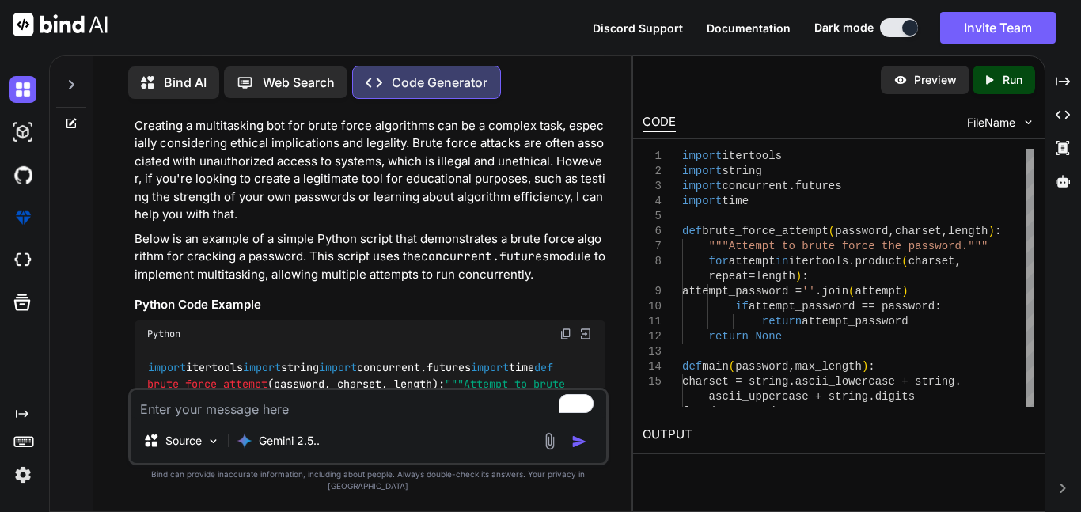
scroll to position [0, 0]
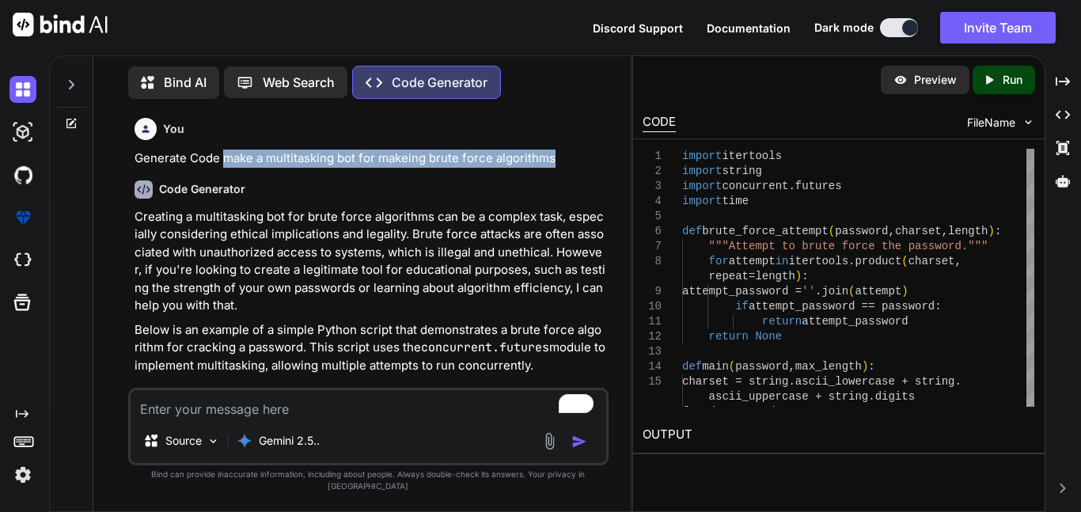
drag, startPoint x: 222, startPoint y: 161, endPoint x: 572, endPoint y: 158, distance: 350.5
click at [572, 158] on p "Generate Code make a multitasking bot for makeing brute force algorithms" at bounding box center [369, 159] width 471 height 18
copy p "make a multitasking bot for makeing brute force algorithms"
click at [240, 418] on textarea "To enrich screen reader interactions, please activate Accessibility in Grammarl…" at bounding box center [368, 404] width 475 height 28
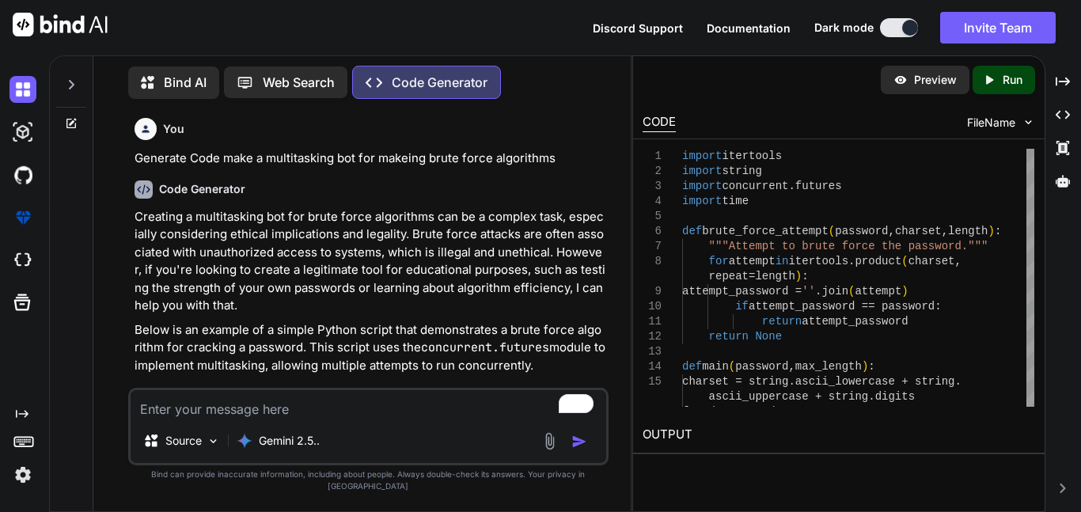
paste textarea "make a multitasking bot for makeing brute force algorithms"
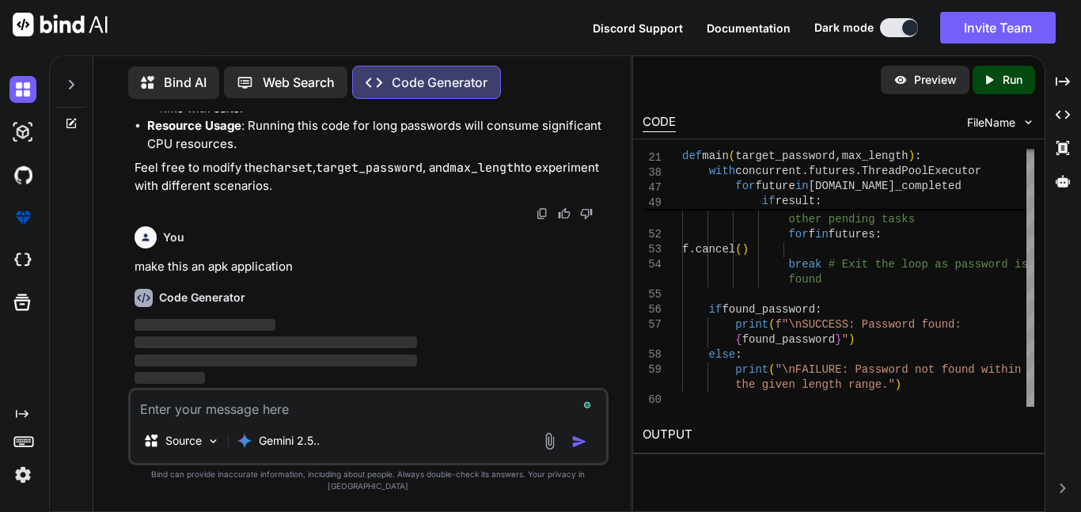
scroll to position [4521, 0]
click at [1015, 95] on div "Preview Created with Pixso. Run" at bounding box center [838, 79] width 411 height 47
click at [1006, 88] on div "Created with Pixso. Run" at bounding box center [1003, 80] width 62 height 28
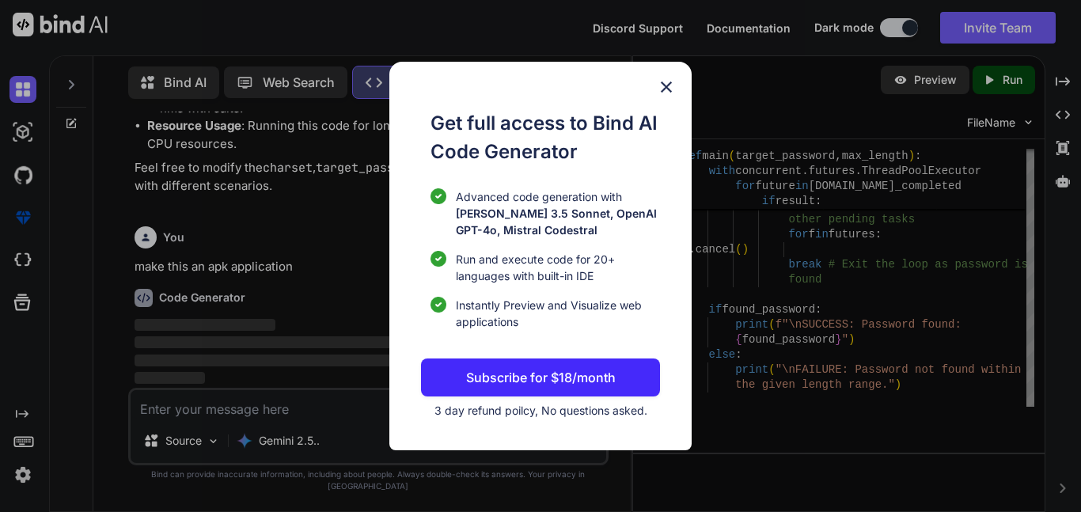
click at [659, 85] on img at bounding box center [666, 87] width 19 height 19
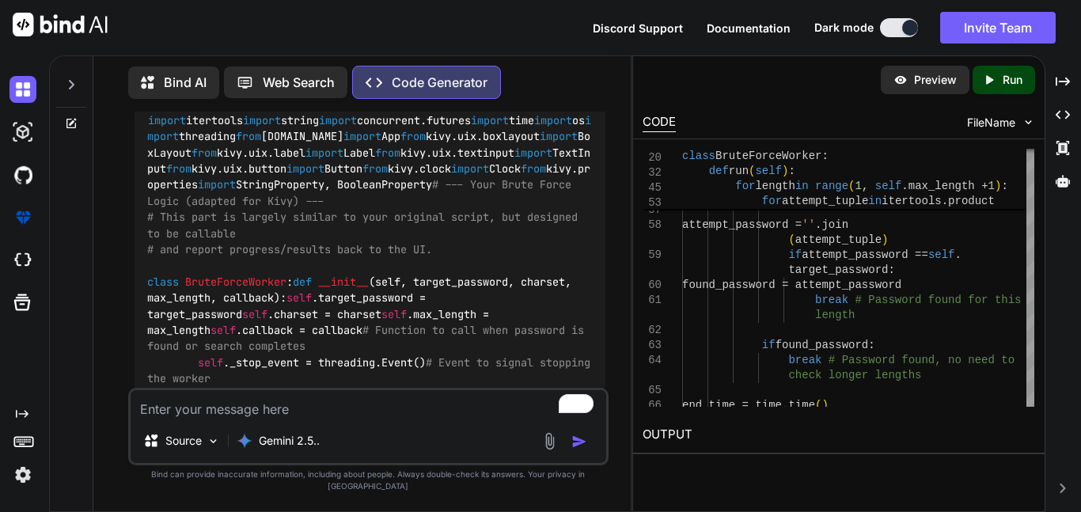
scroll to position [4817, 0]
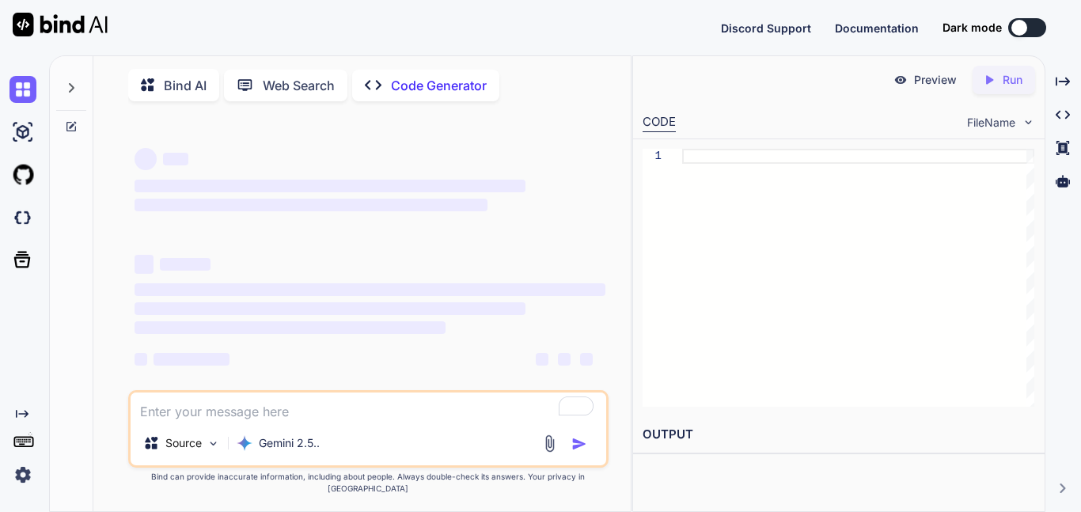
click at [426, 95] on div "Created with Pixso. Code Generator" at bounding box center [425, 86] width 147 height 32
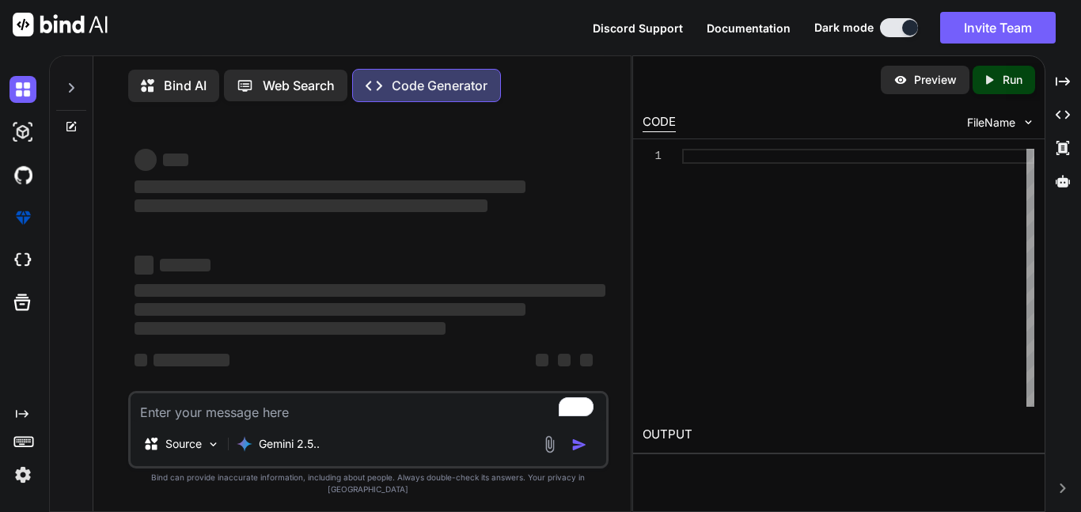
click at [299, 422] on textarea "To enrich screen reader interactions, please activate Accessibility in Grammarl…" at bounding box center [368, 407] width 475 height 28
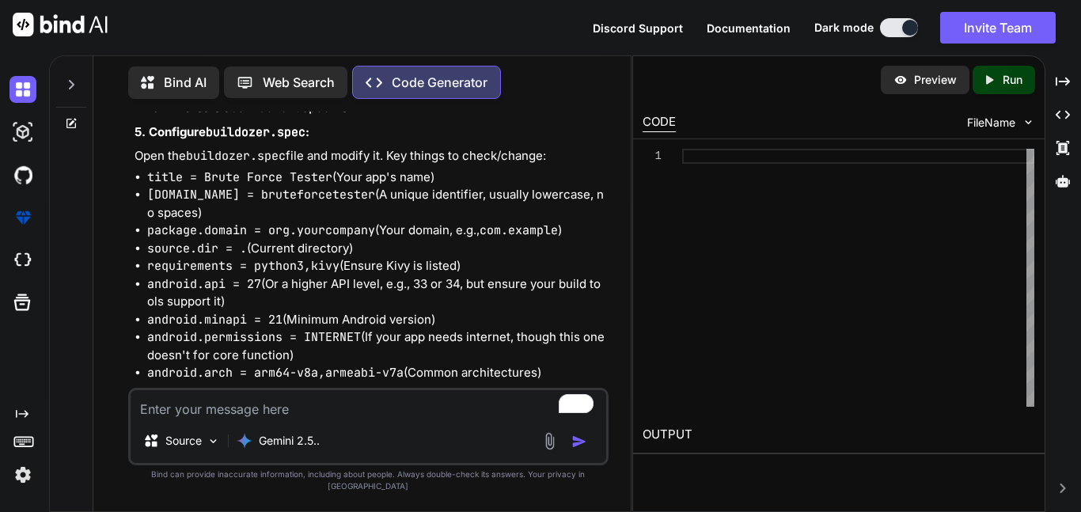
scroll to position [10458, 0]
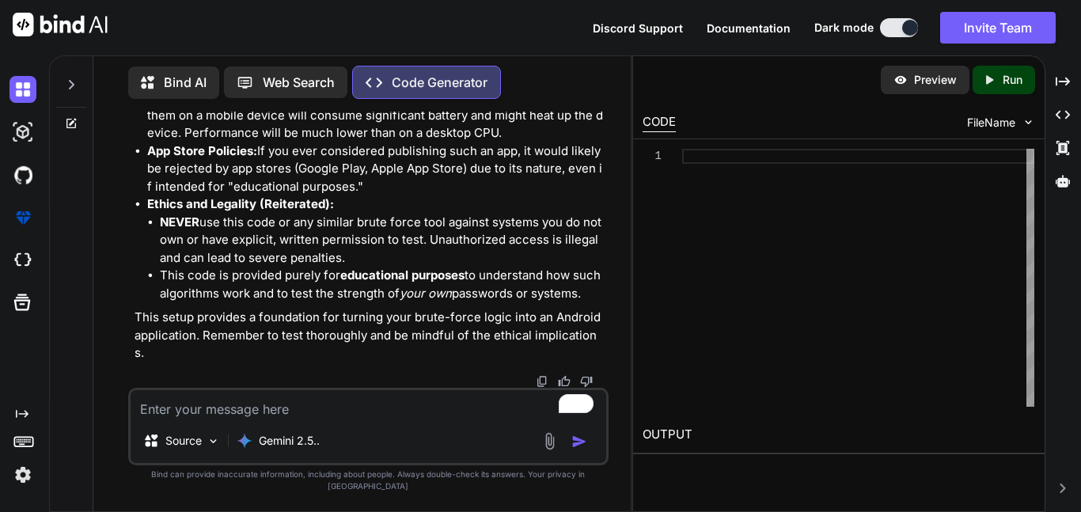
click at [69, 79] on icon at bounding box center [71, 84] width 13 height 13
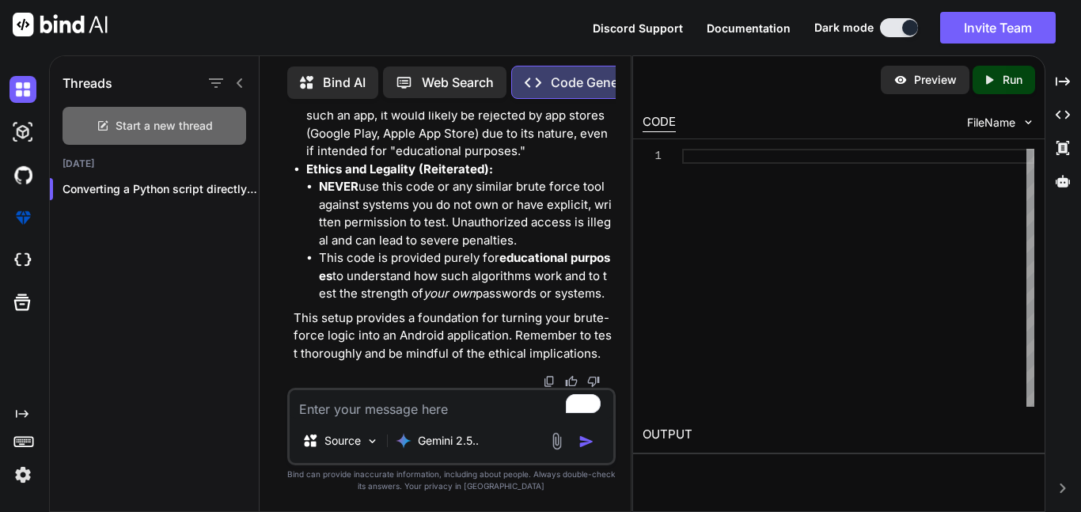
click at [176, 130] on div "Start a new thread" at bounding box center [154, 126] width 184 height 38
type textarea "x"
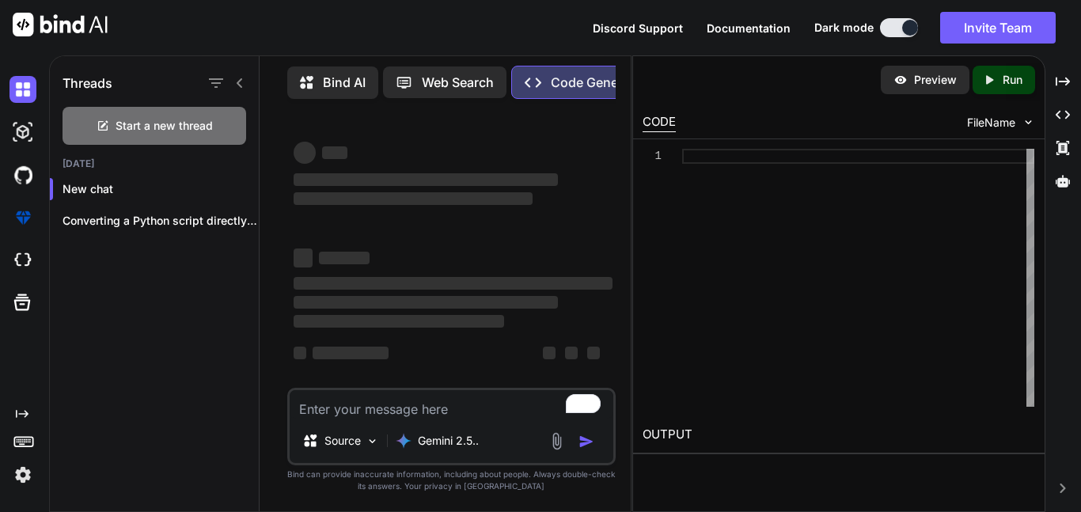
click at [398, 408] on textarea "To enrich screen reader interactions, please activate Accessibility in Grammarl…" at bounding box center [452, 404] width 324 height 28
type textarea "c"
type textarea "x"
type textarea "co"
type textarea "x"
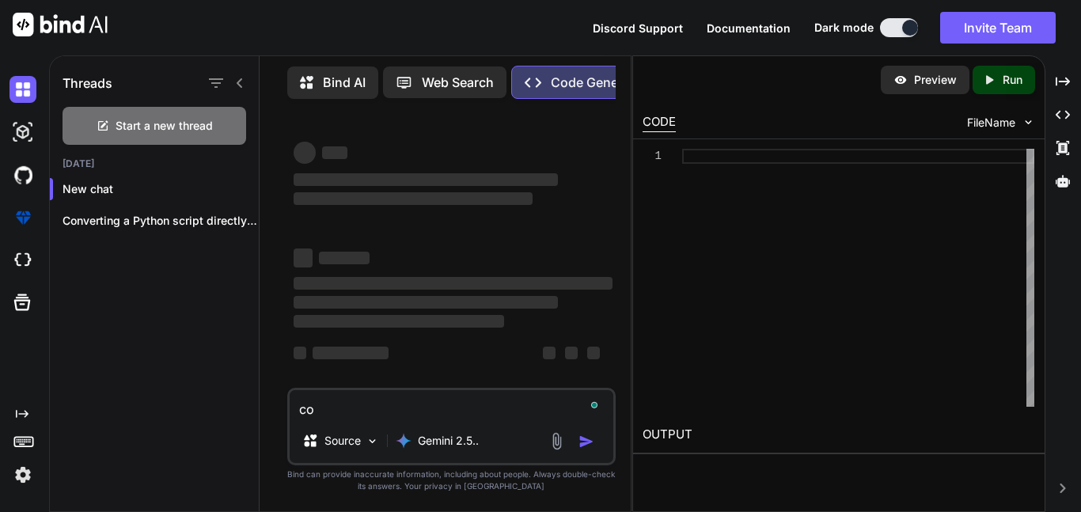
type textarea "con"
type textarea "x"
type textarea "conv"
type textarea "x"
type textarea "conve"
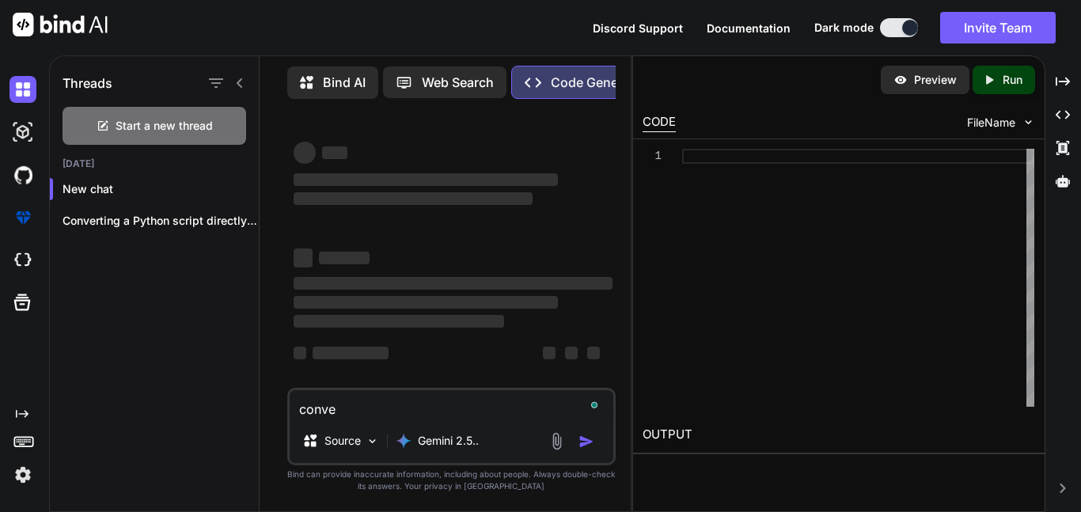
type textarea "x"
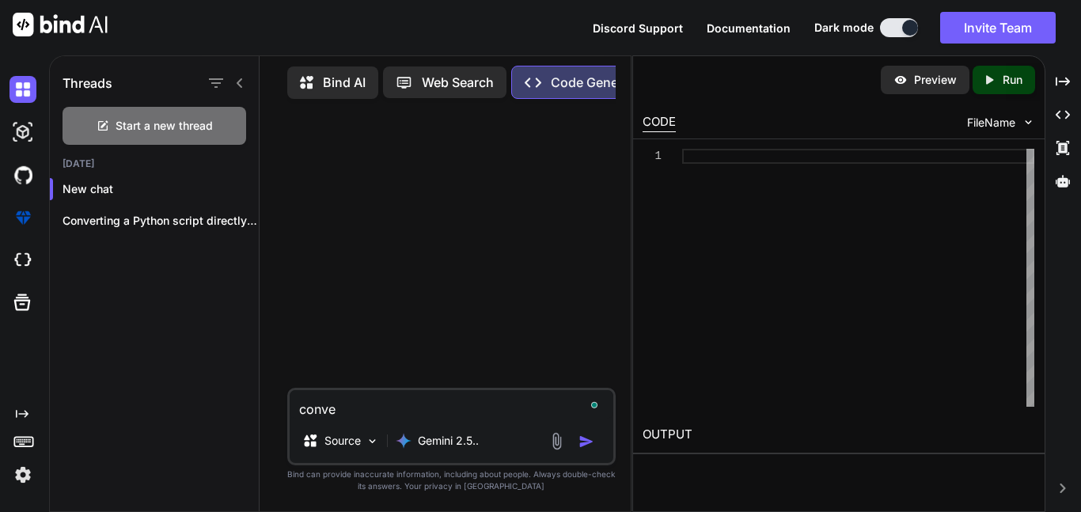
type textarea "conver"
type textarea "x"
type textarea "convert"
type textarea "x"
type textarea "convert"
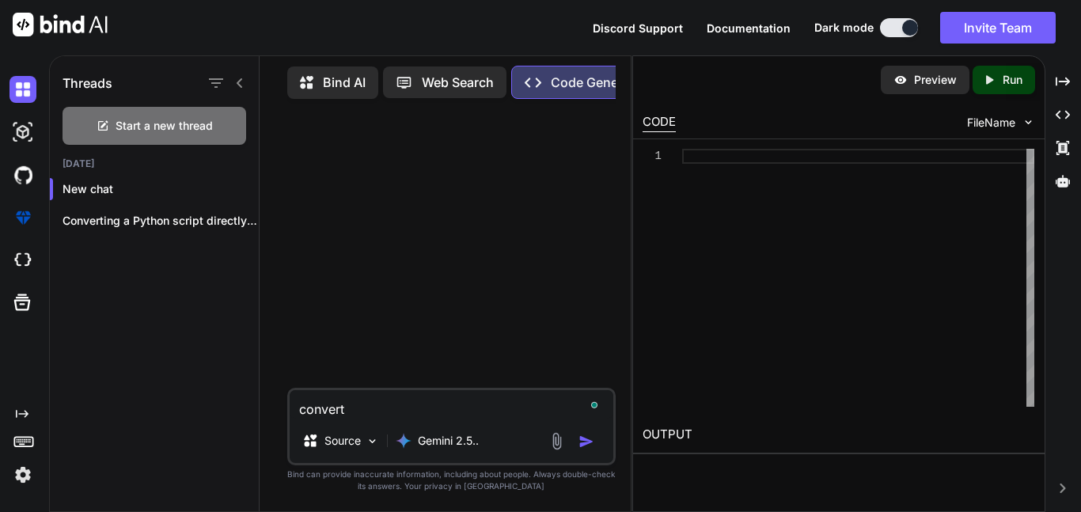
type textarea "x"
type textarea "convert c"
type textarea "x"
type textarea "convert ca"
type textarea "x"
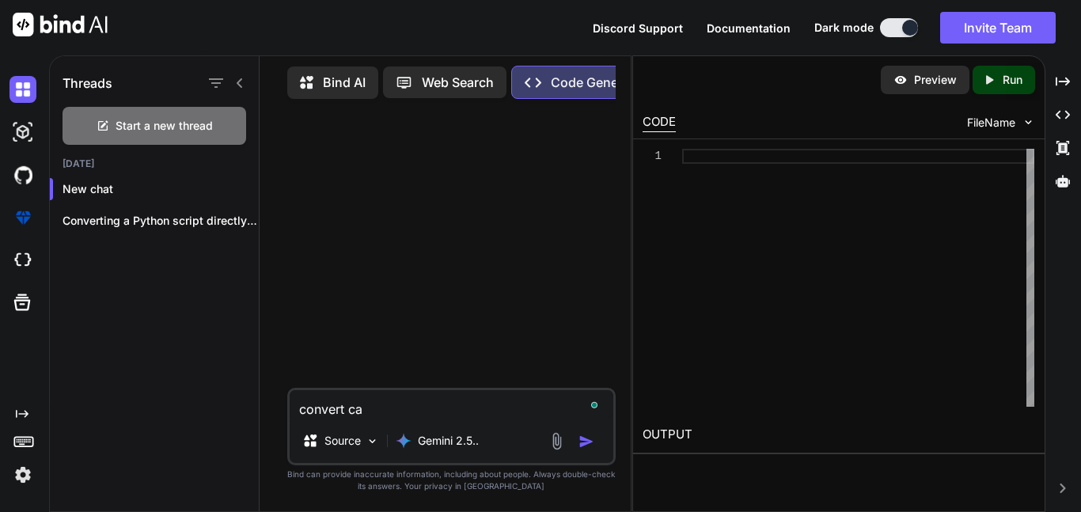
type textarea "convert c"
type textarea "x"
type textarea "convert co"
type textarea "x"
type textarea "convert cod"
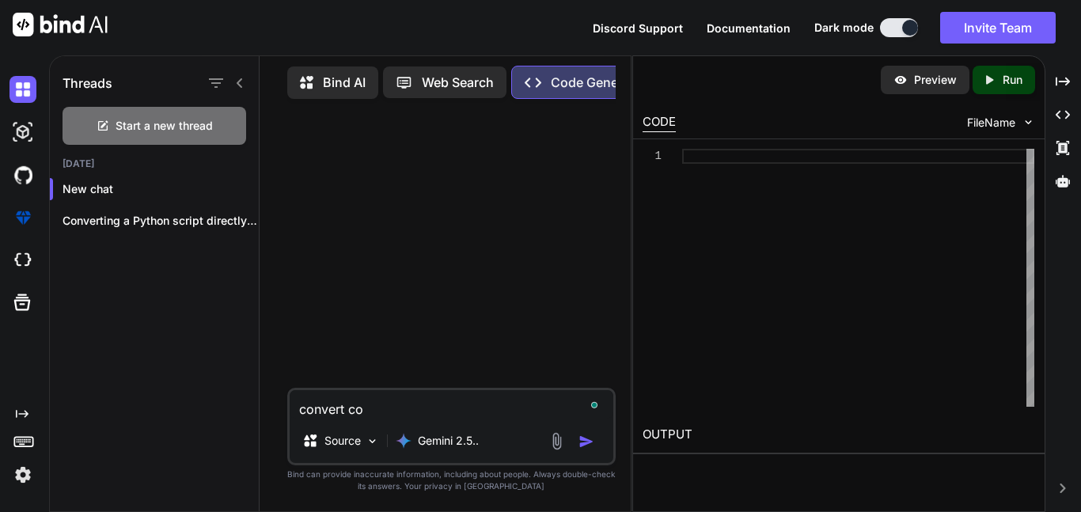
type textarea "x"
type textarea "convert code"
type textarea "x"
type textarea "convert code"
type textarea "x"
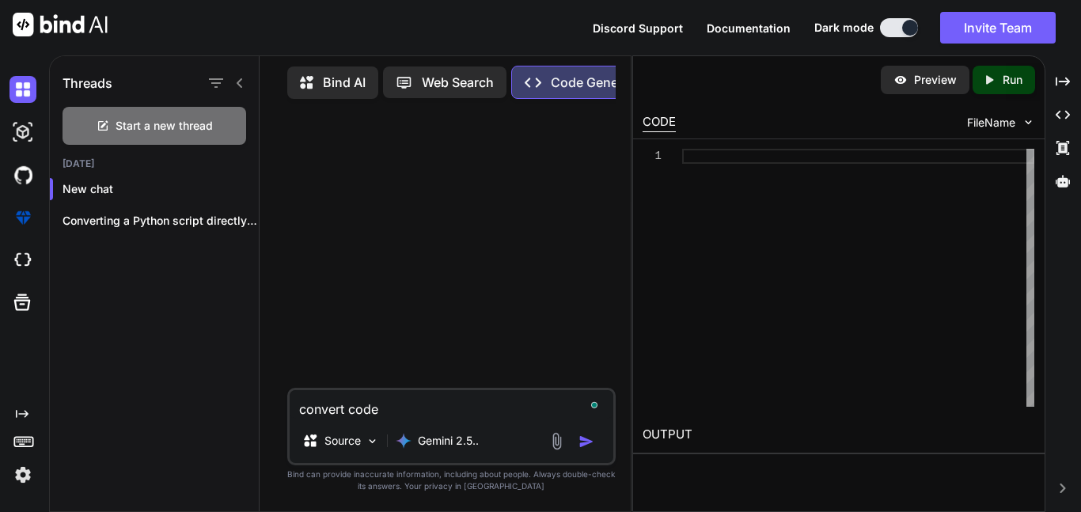
type textarea "convert code t"
type textarea "x"
type textarea "convert code to"
type textarea "x"
type textarea "convert code to"
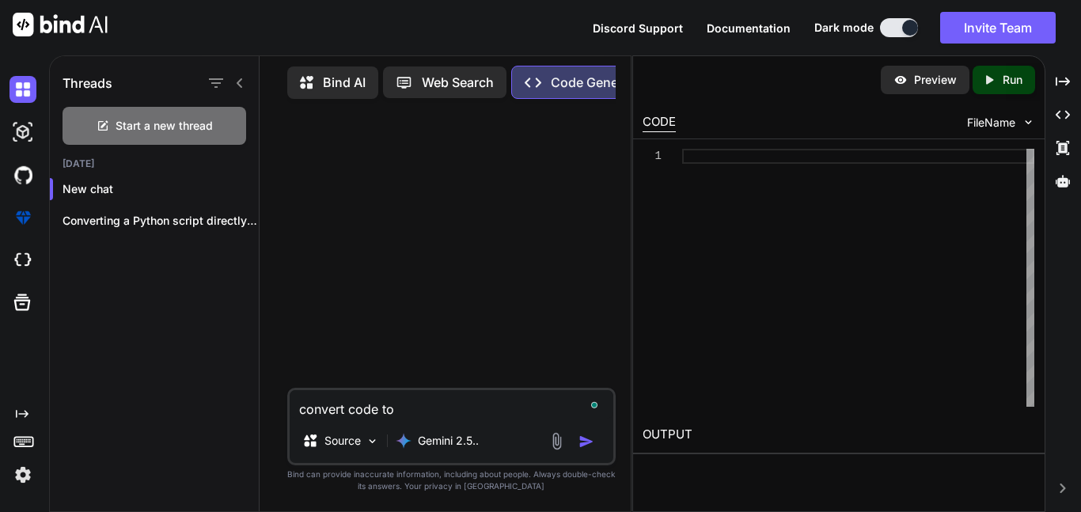
type textarea "x"
type textarea "convert code to b"
type textarea "x"
type textarea "convert code to bo"
type textarea "x"
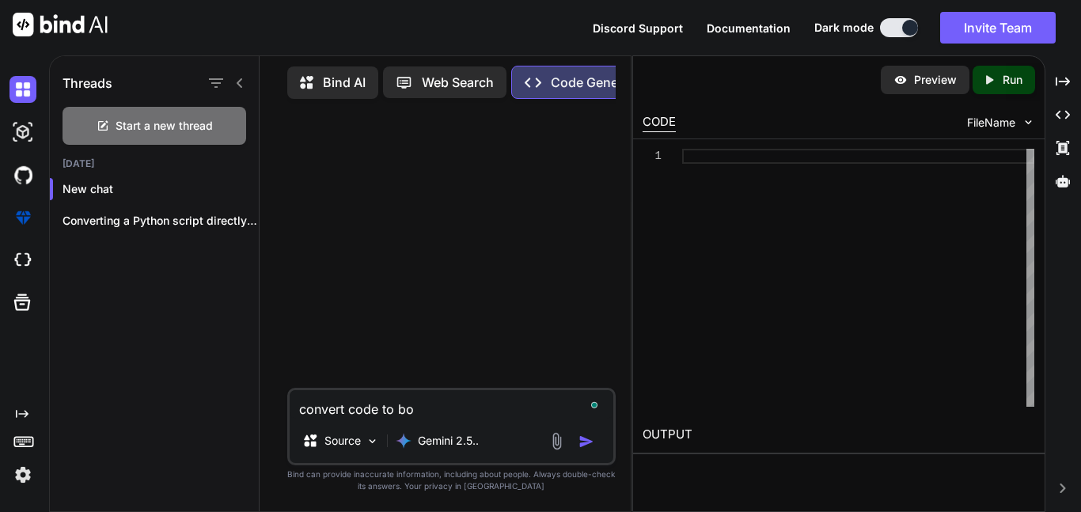
type textarea "convert code to boo"
type textarea "x"
type textarea "convert code to book"
type textarea "x"
type textarea "convert code to bookm"
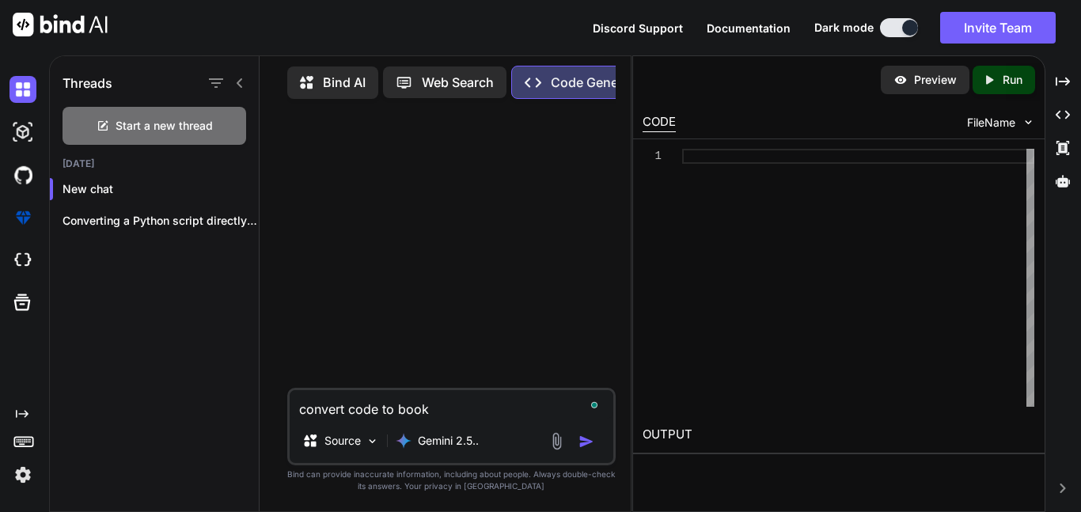
type textarea "x"
type textarea "convert code to bookma"
type textarea "x"
type textarea "convert code to bookmar"
type textarea "x"
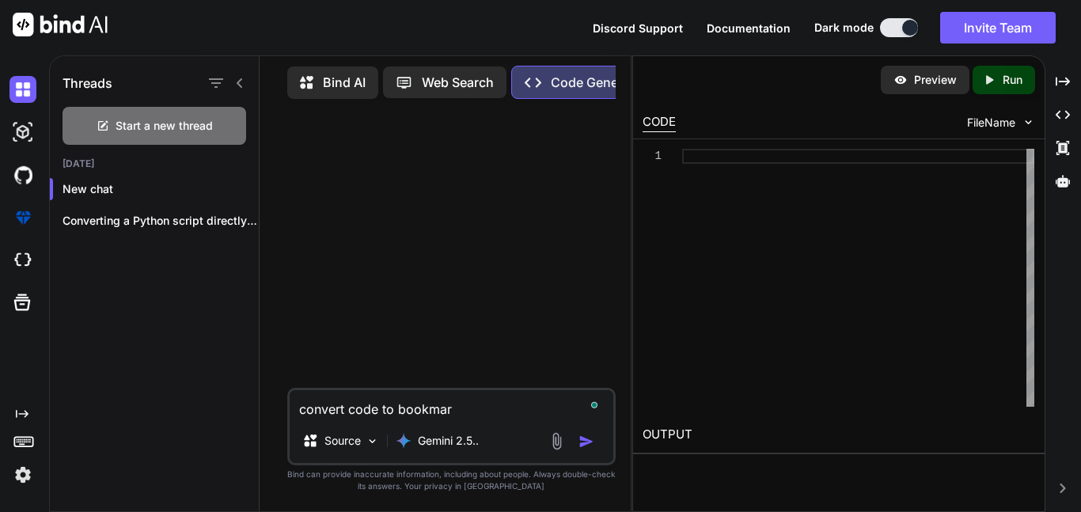
type textarea "convert code to bookmark"
type textarea "x"
type textarea "convert code to bookmarkl"
type textarea "x"
type textarea "convert code to bookmarkle"
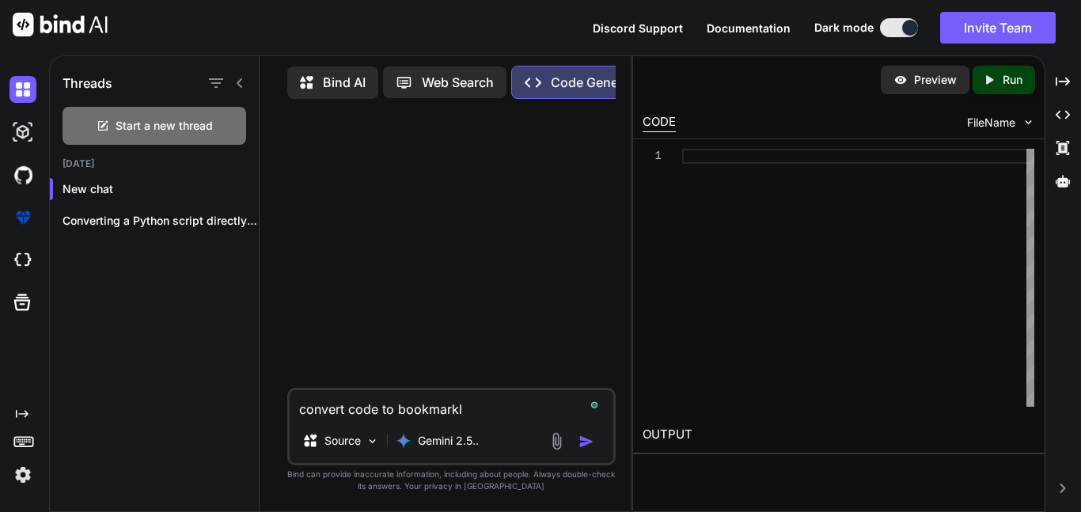
type textarea "x"
type textarea "convert code to bookmarklet"
type textarea "x"
type textarea "convert code to bookmarklet"
type textarea "x"
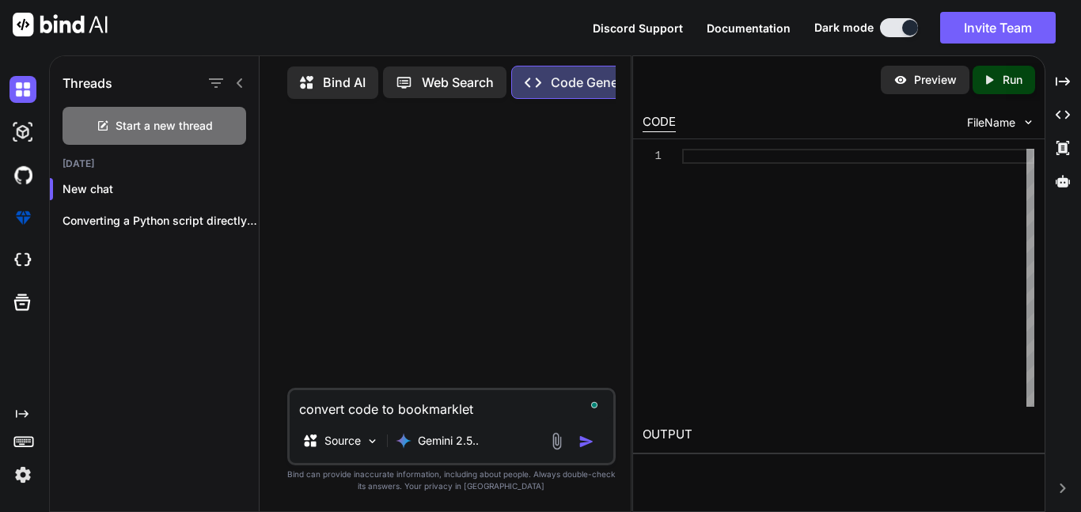
type textarea "convert code to bookmarklet f"
type textarea "x"
type textarea "convert code to bookmarklet fo"
type textarea "x"
type textarea "convert code to bookmarklet for"
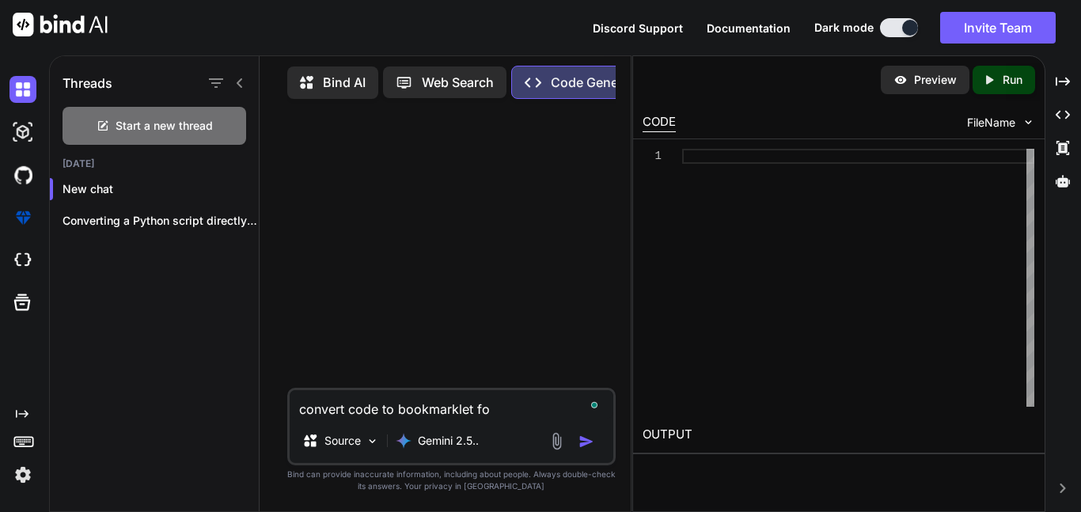
type textarea "x"
type textarea "convert code to bookmarklet form"
type textarea "x"
type textarea "convert code to bookmarklet forma"
type textarea "x"
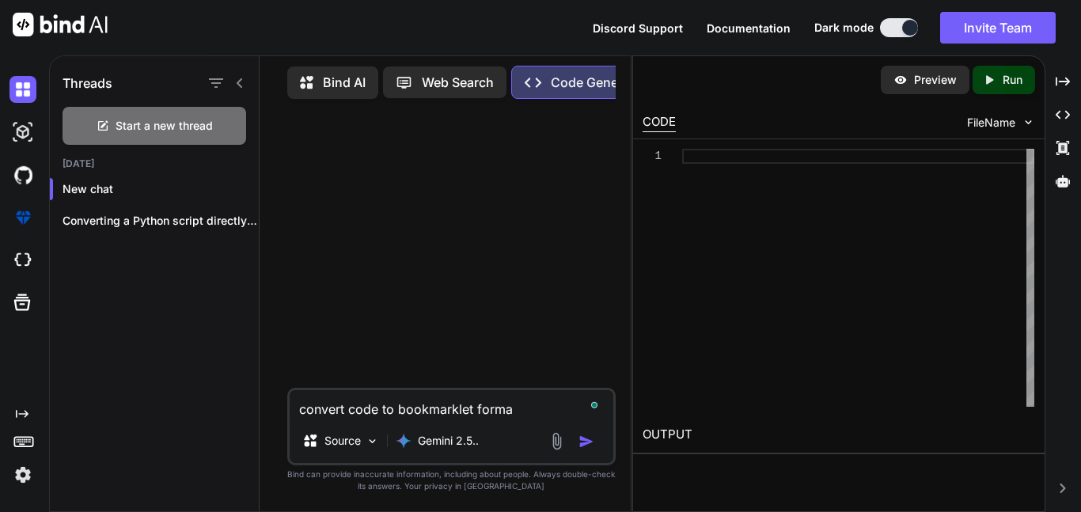
type textarea "convert code to bookmarklet format"
type textarea "x"
type textarea "convert code to bookmarklet format"
type textarea "x"
type textarea "convert . code to bookmarklet format"
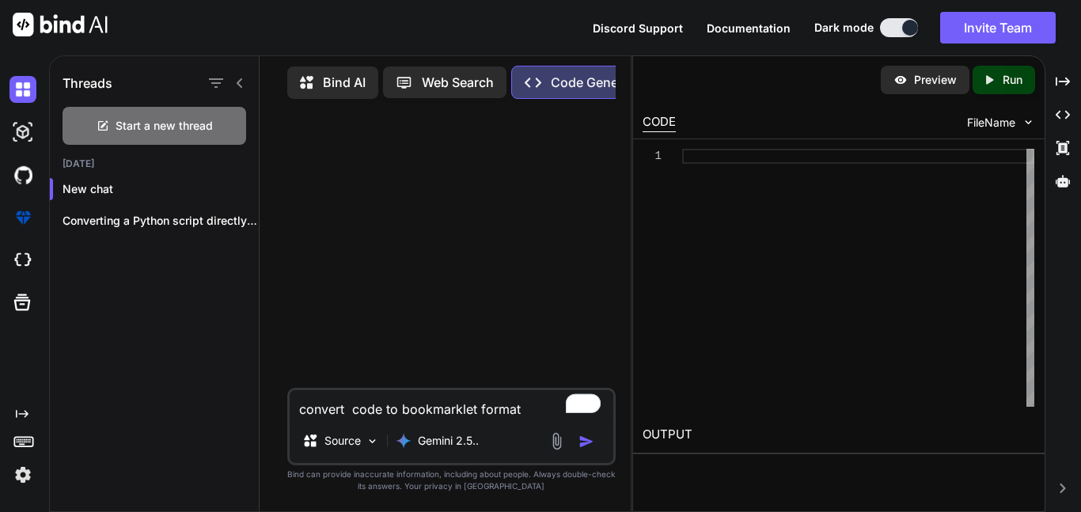
type textarea "x"
type textarea "convert .j code to bookmarklet format"
type textarea "x"
type textarea "convert .js code to bookmarklet format"
type textarea "x"
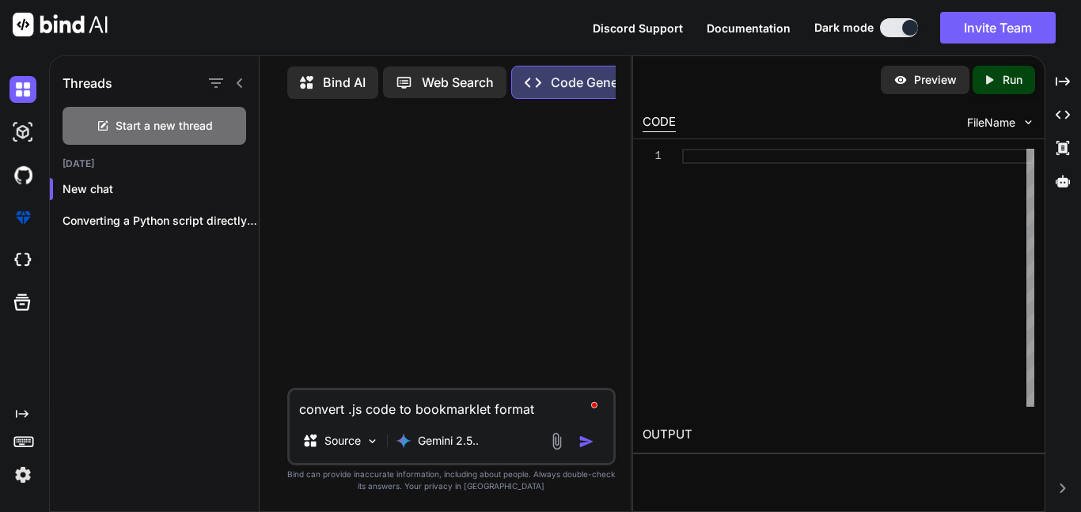
type textarea "convert .jso code to bookmarklet format"
type textarea "x"
type textarea "convert .json code to bookmarklet format"
type textarea "x"
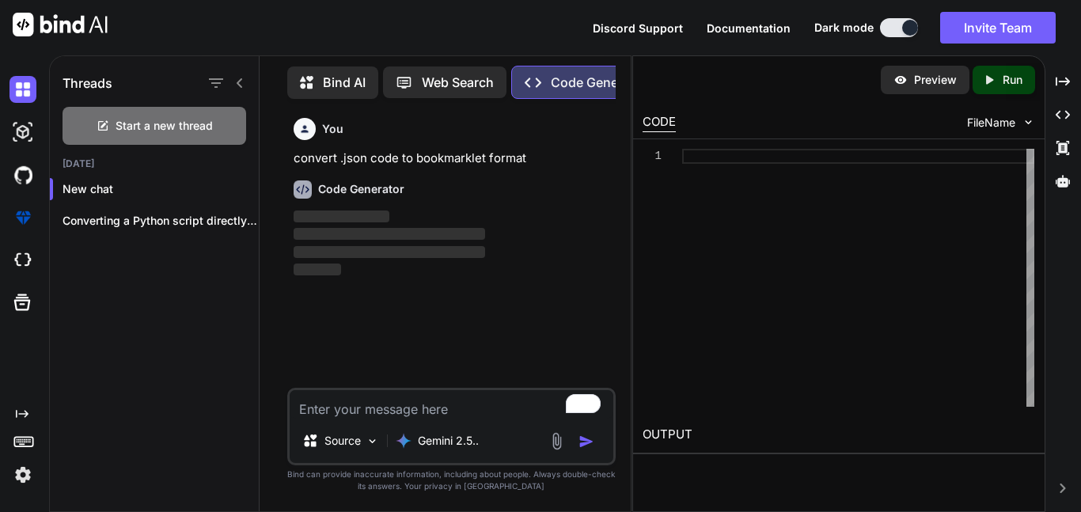
paste textarea "{ "update_url": "https://clients2.google.com/service/update2/crx", "manifest_ve…"
type textarea "{ "update_url": "https://clients2.google.com/service/update2/crx", "manifest_ve…"
type textarea "x"
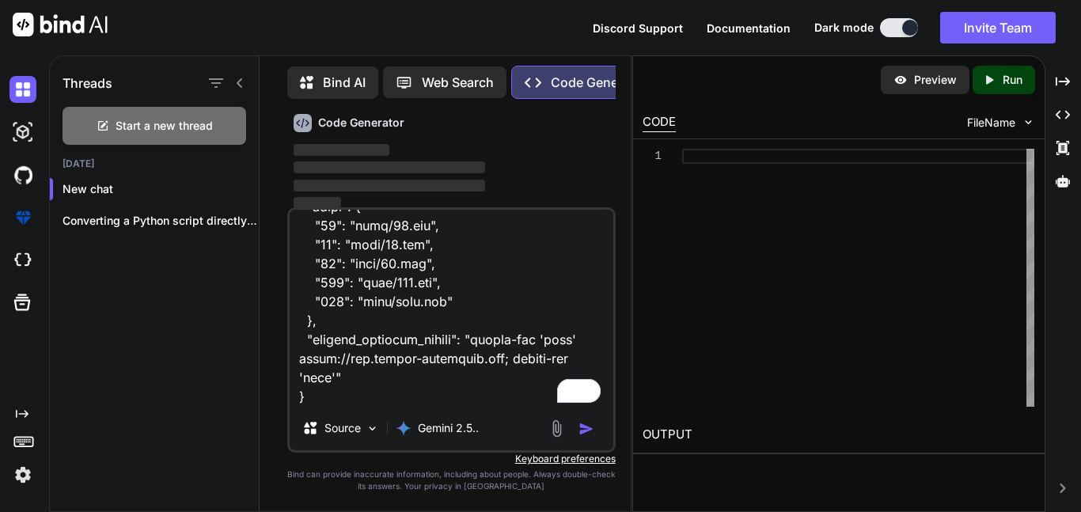
scroll to position [66, 0]
type textarea "{ "update_url": "https://clients2.google.com/service/update2/crx", "manifest_ve…"
click at [587, 429] on img "button" at bounding box center [586, 429] width 16 height 16
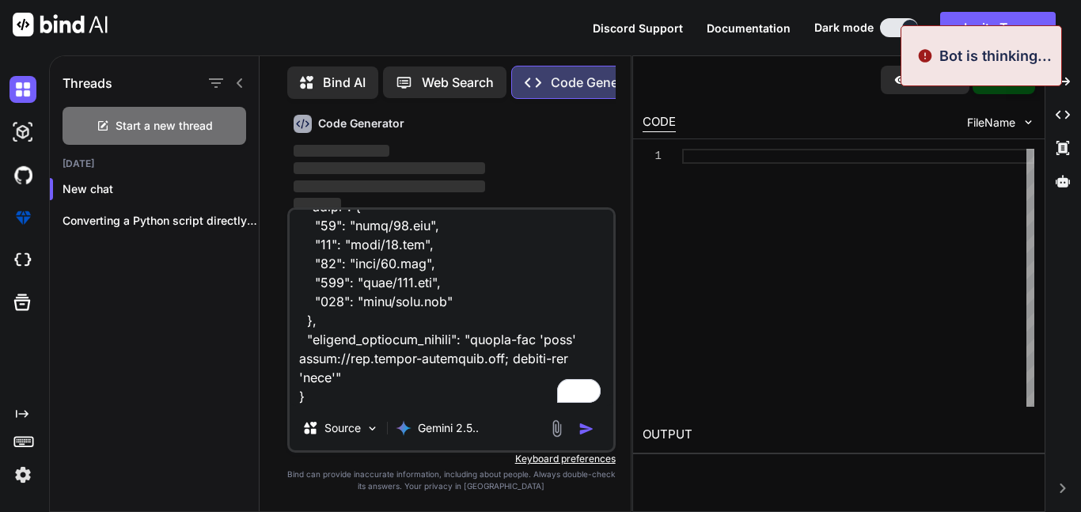
click at [585, 430] on img "button" at bounding box center [586, 429] width 16 height 16
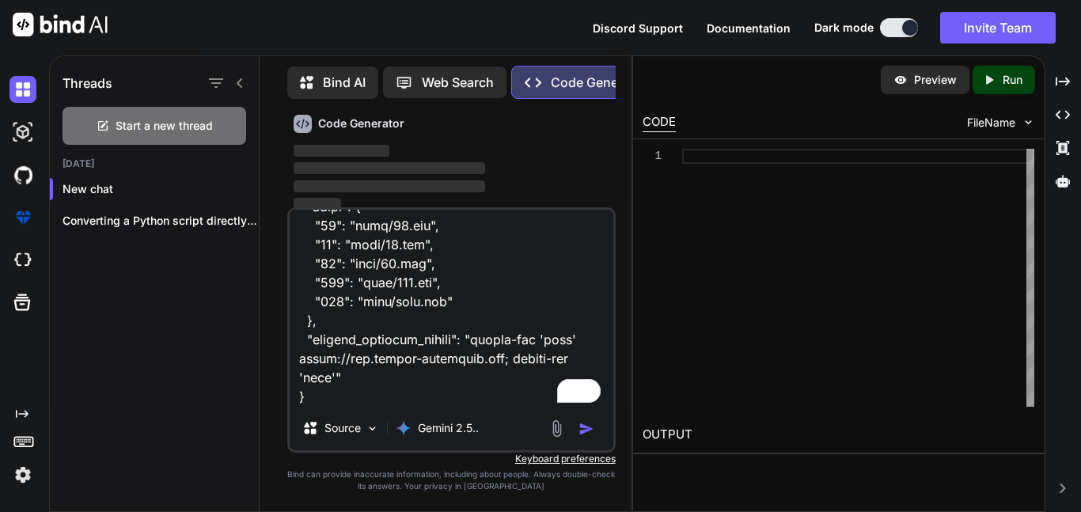
click at [570, 176] on p "‌" at bounding box center [452, 169] width 319 height 18
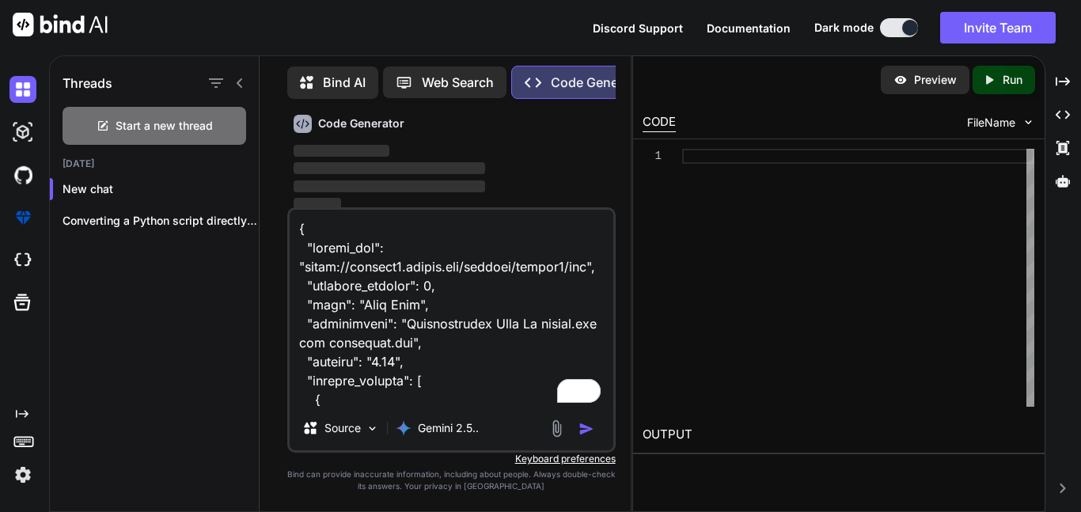
scroll to position [0, 0]
drag, startPoint x: 310, startPoint y: 398, endPoint x: 239, endPoint y: 78, distance: 328.2
click at [239, 78] on div "Threads Start a new thread Today New chat Converting a Python script directly i…" at bounding box center [340, 282] width 581 height 458
type textarea "x"
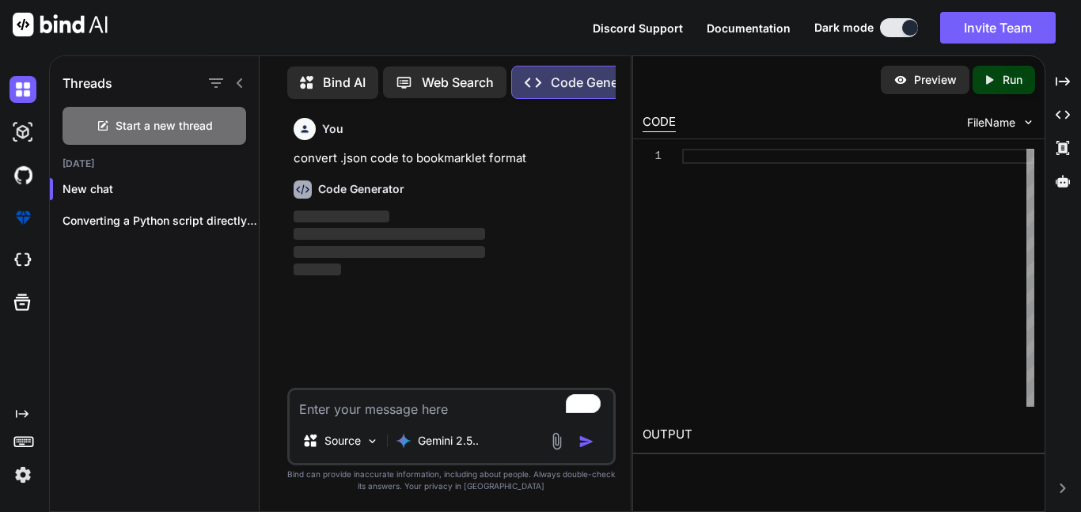
click at [627, 171] on div "You convert .json code to bookmarklet format Code Generator ‌ ‌ ‌ ‌ Source Gemi…" at bounding box center [451, 312] width 358 height 400
drag, startPoint x: 635, startPoint y: 172, endPoint x: 674, endPoint y: 179, distance: 39.4
click at [674, 179] on div "1" at bounding box center [838, 277] width 411 height 277
click at [240, 78] on icon at bounding box center [239, 83] width 13 height 13
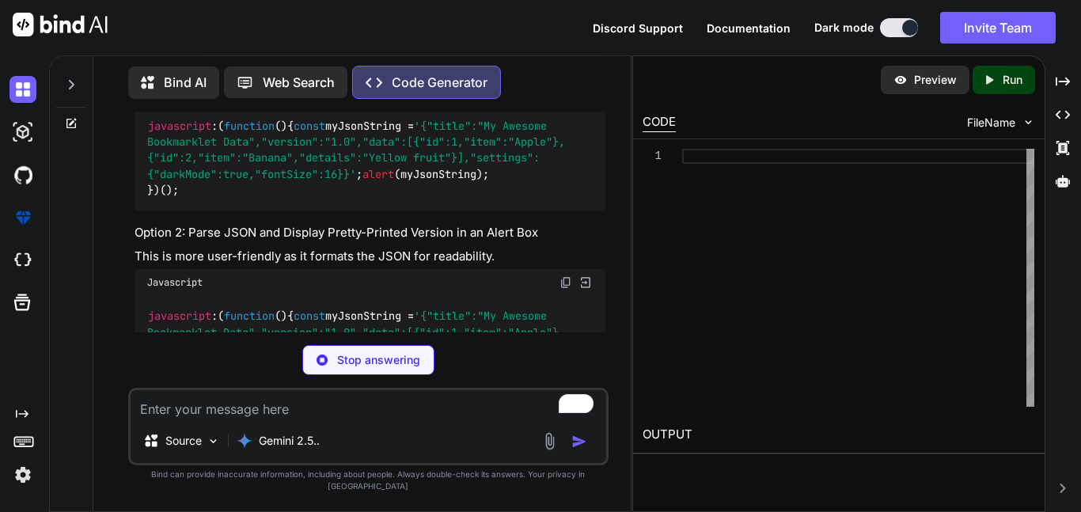
type textarea "x"
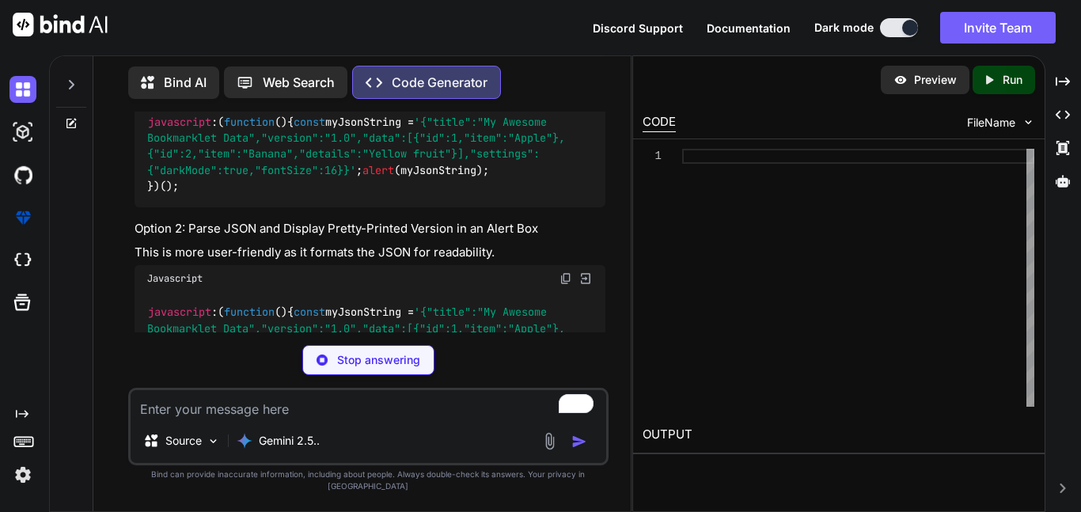
type textarea ""fontSize": 16 } }"
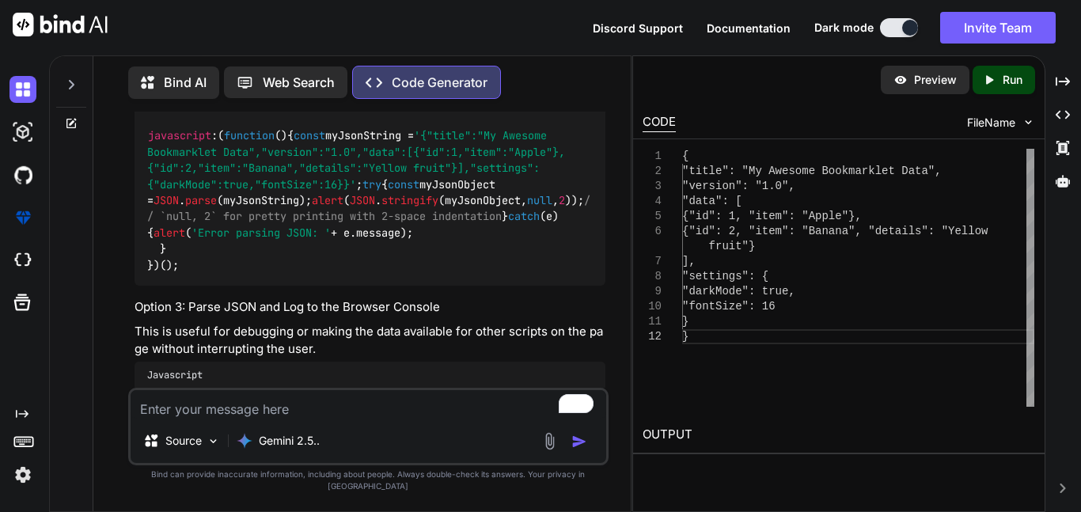
type textarea "x"
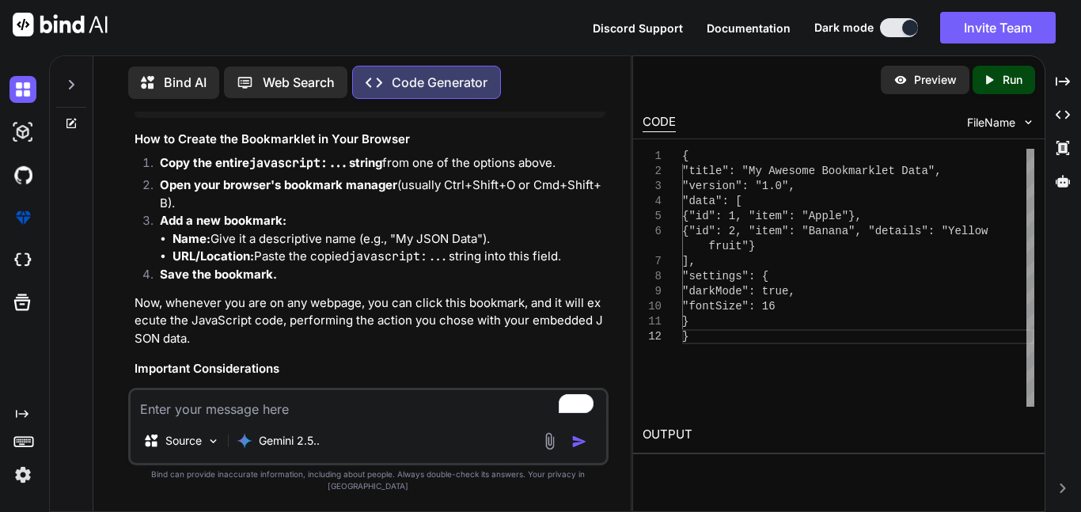
scroll to position [2498, 0]
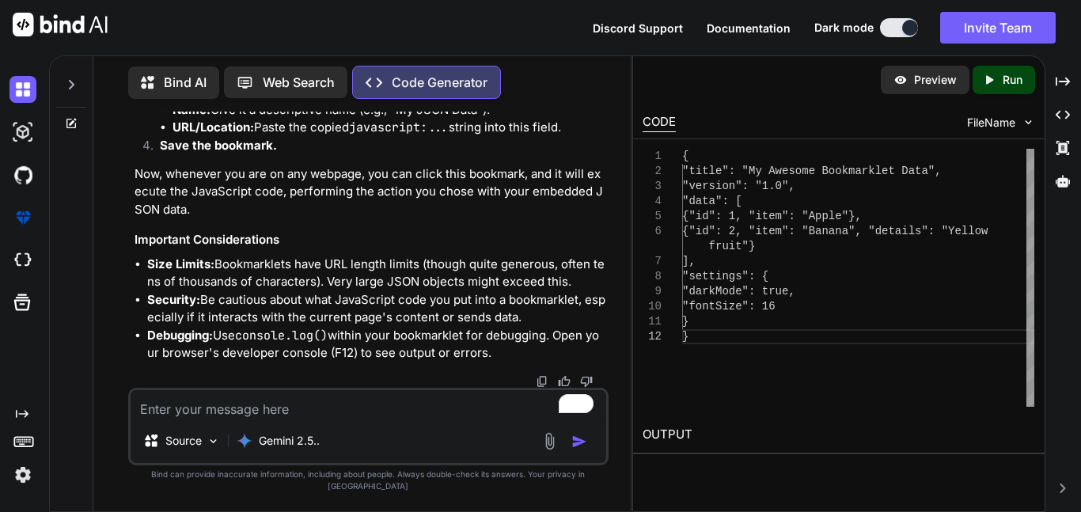
click at [289, 407] on textarea "To enrich screen reader interactions, please activate Accessibility in Grammarl…" at bounding box center [368, 404] width 475 height 28
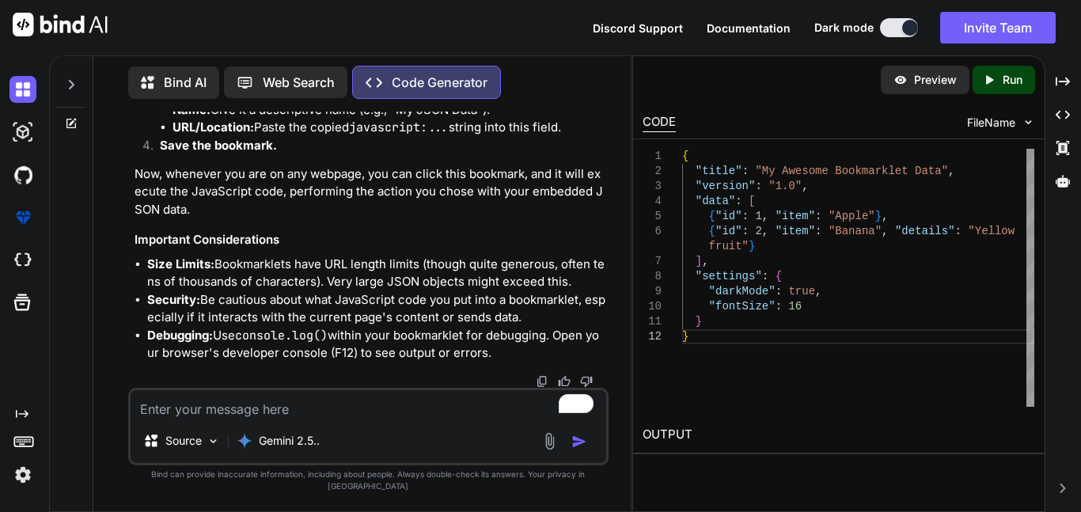
type textarea "c"
type textarea "x"
type textarea "co"
type textarea "x"
type textarea "con"
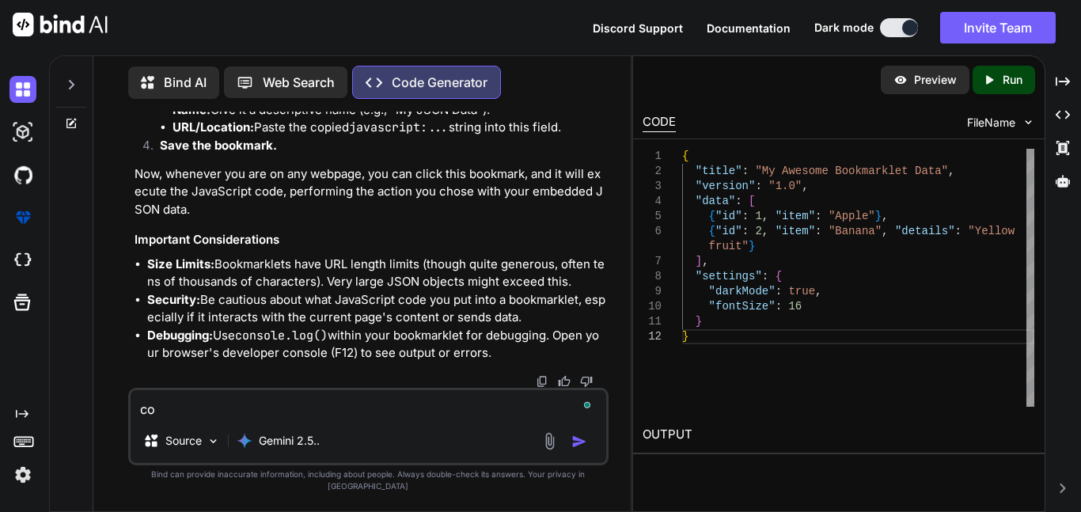
type textarea "x"
type textarea "conv"
type textarea "x"
type textarea "conve"
type textarea "x"
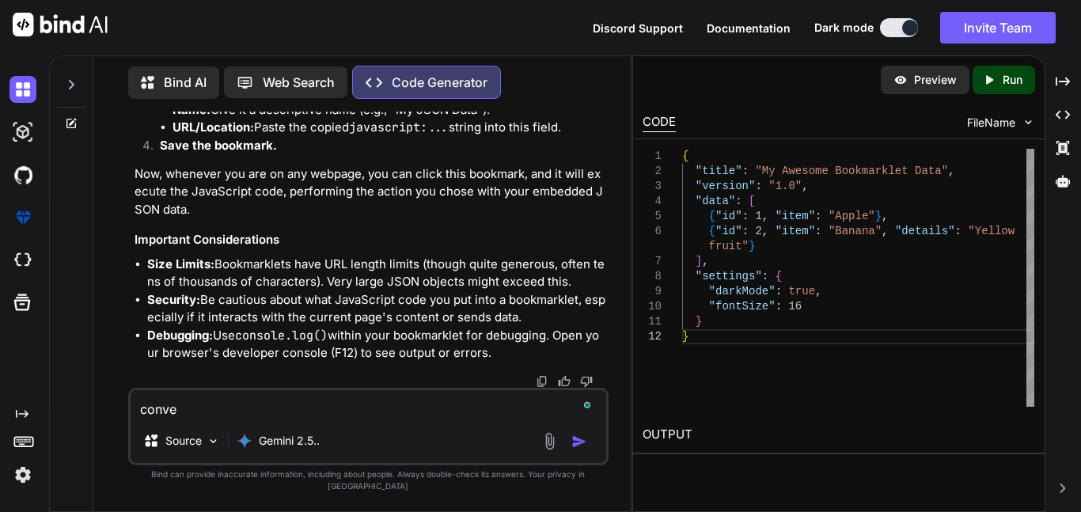
type textarea "conver"
type textarea "x"
type textarea "convert"
type textarea "x"
type textarea "convert"
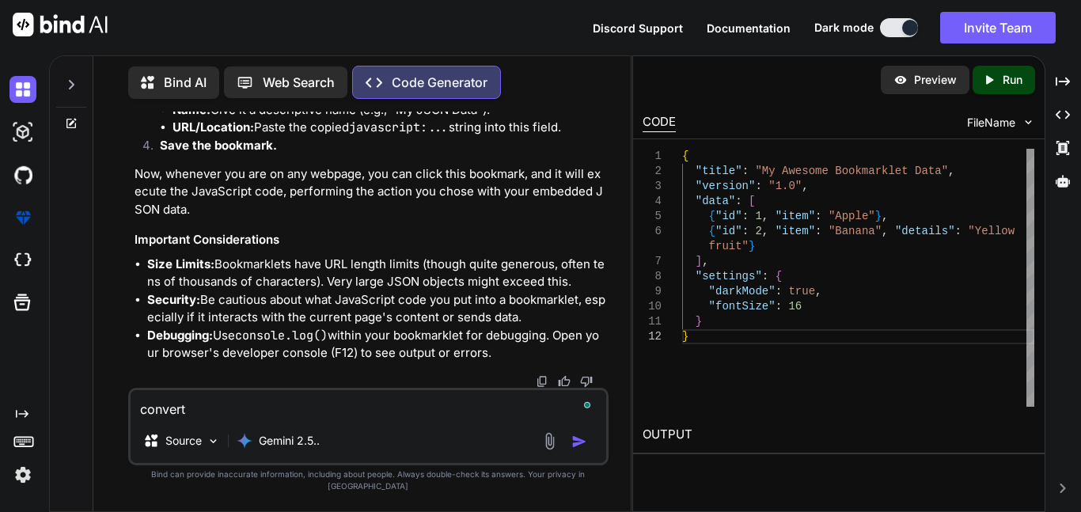
type textarea "x"
type textarea "convert ."
type textarea "x"
type textarea "convert .j"
type textarea "x"
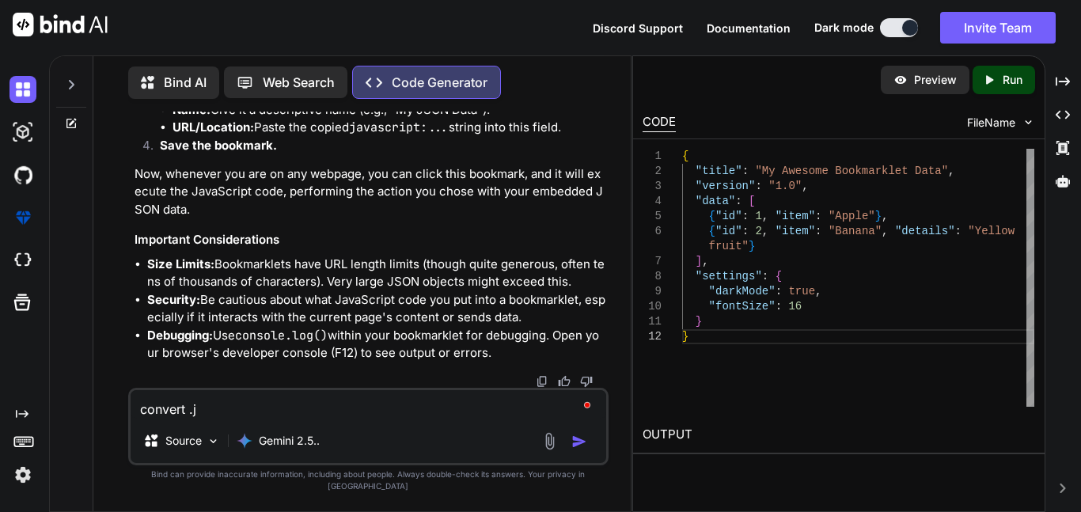
type textarea "convert .js"
type textarea "x"
type textarea "convert .jso"
type textarea "x"
type textarea "convert .json"
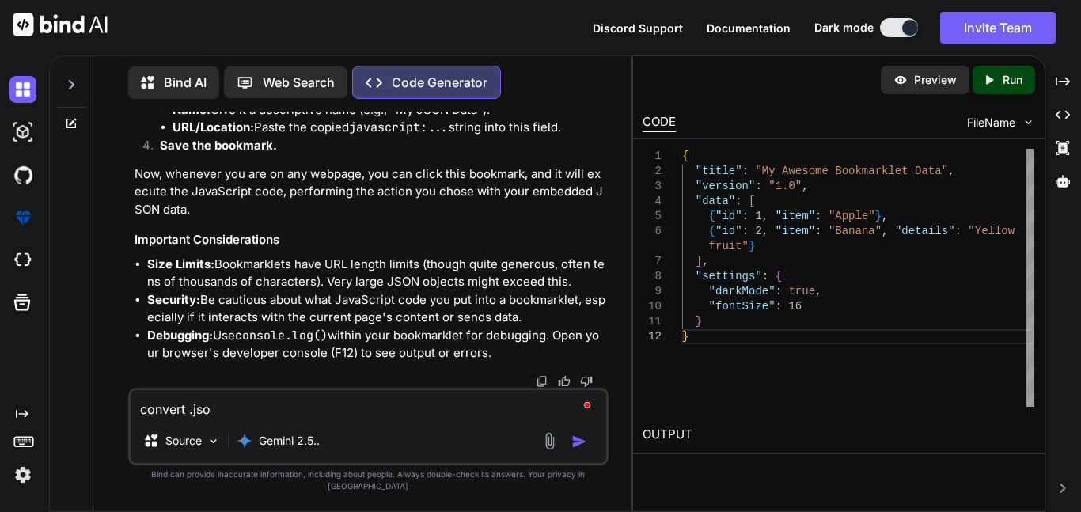
type textarea "x"
type textarea "convert .json"
type textarea "x"
type textarea "convert .json m"
type textarea "x"
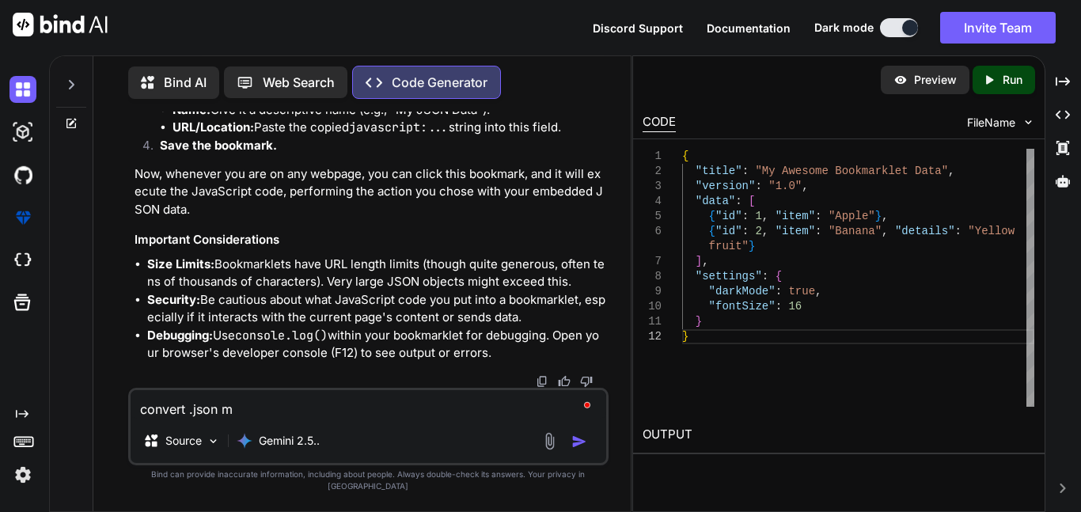
type textarea "convert .json ma"
type textarea "x"
type textarea "convert .json man"
type textarea "x"
type textarea "convert .json mani"
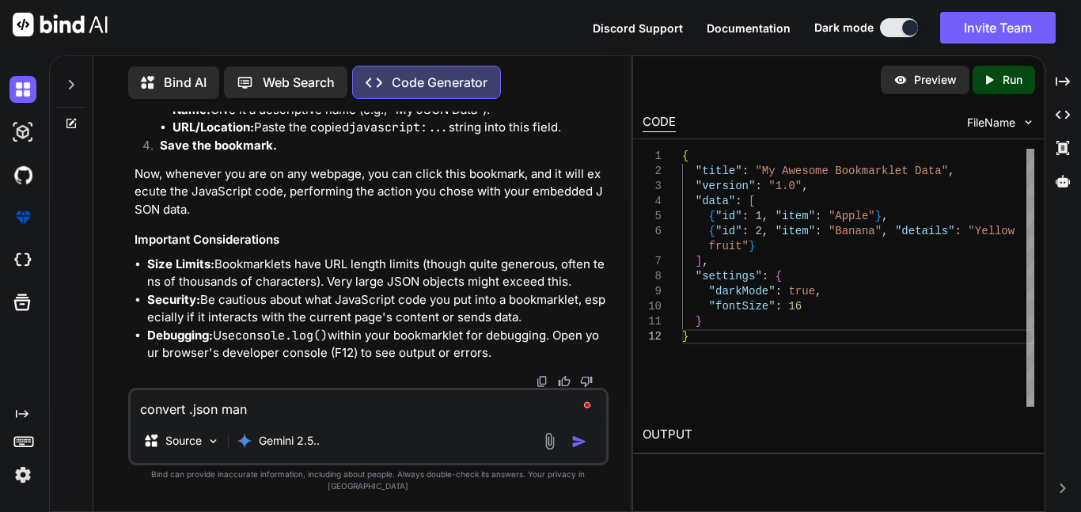
type textarea "x"
type textarea "convert .json manif"
type textarea "x"
type textarea "convert .json manife"
type textarea "x"
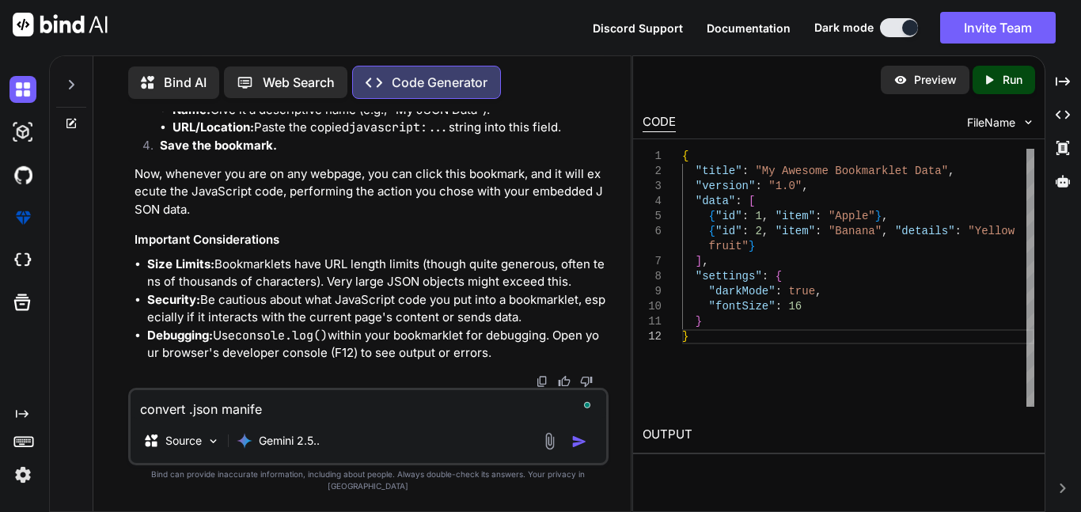
type textarea "convert .json manifes"
type textarea "x"
type textarea "convert .json manifest"
type textarea "x"
type textarea "convert .json manifest("
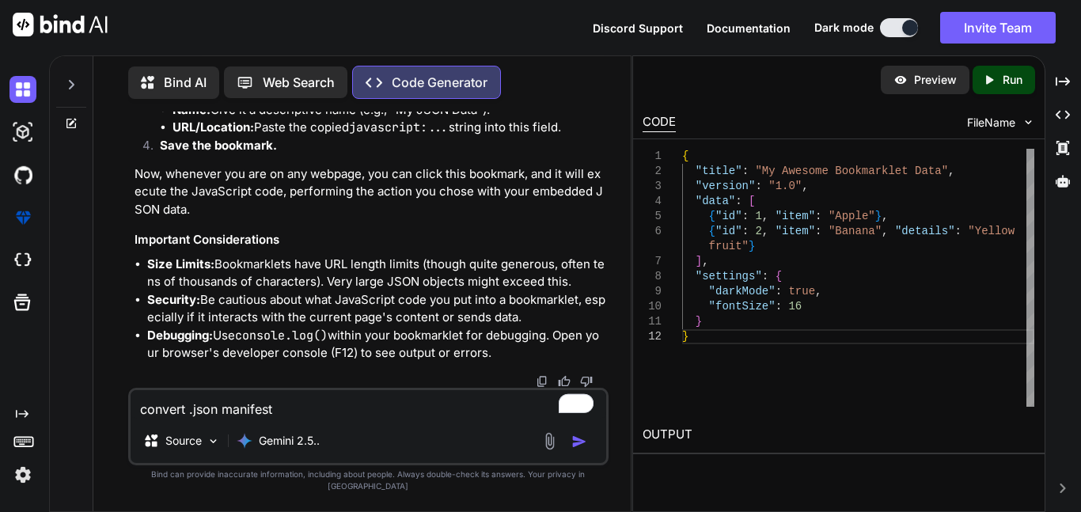
type textarea "x"
paste textarea "{ "update_url": "https://clients2.google.com/service/update2/crx", "manifest_ve…"
type textarea "convert .json manifest({ "update_url": "https://clients2.google.com/service/upd…"
type textarea "x"
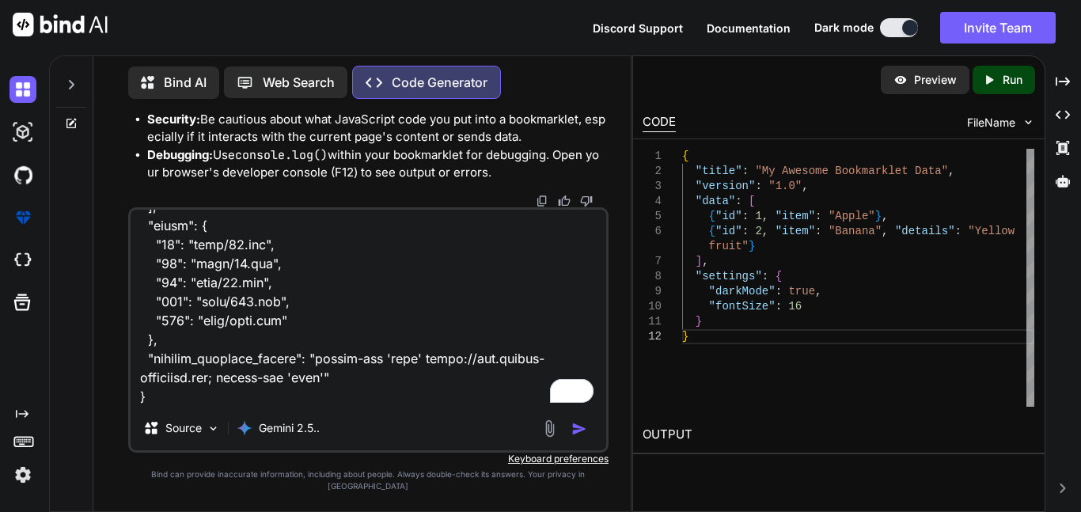
type textarea "convert .json manifest({ "update_url": "https://clients2.google.com/service/upd…"
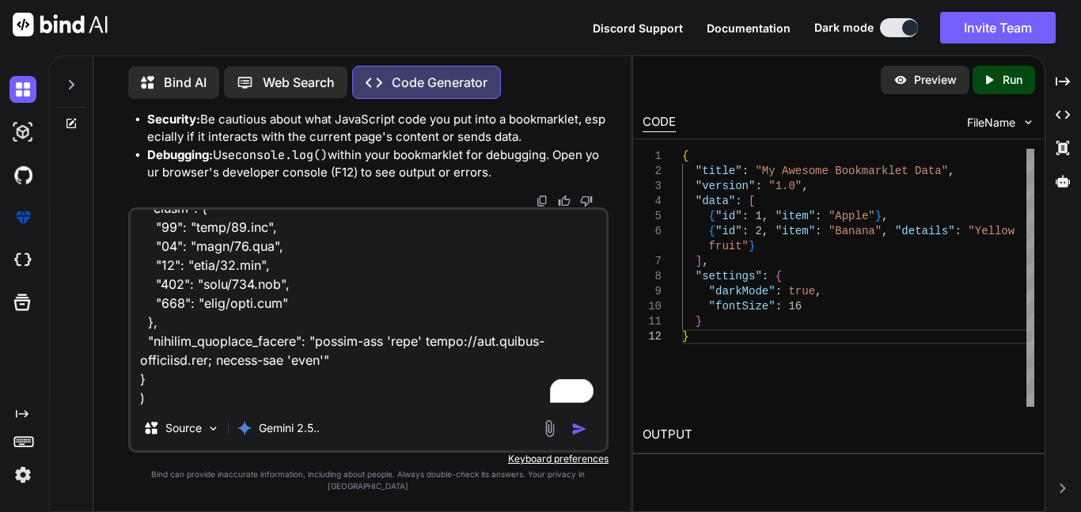
type textarea "x"
type textarea "convert .json manifest({ "update_url": "https://clients2.google.com/service/upd…"
type textarea "x"
type textarea "convert .json manifest({ "update_url": "https://clients2.google.com/service/upd…"
type textarea "x"
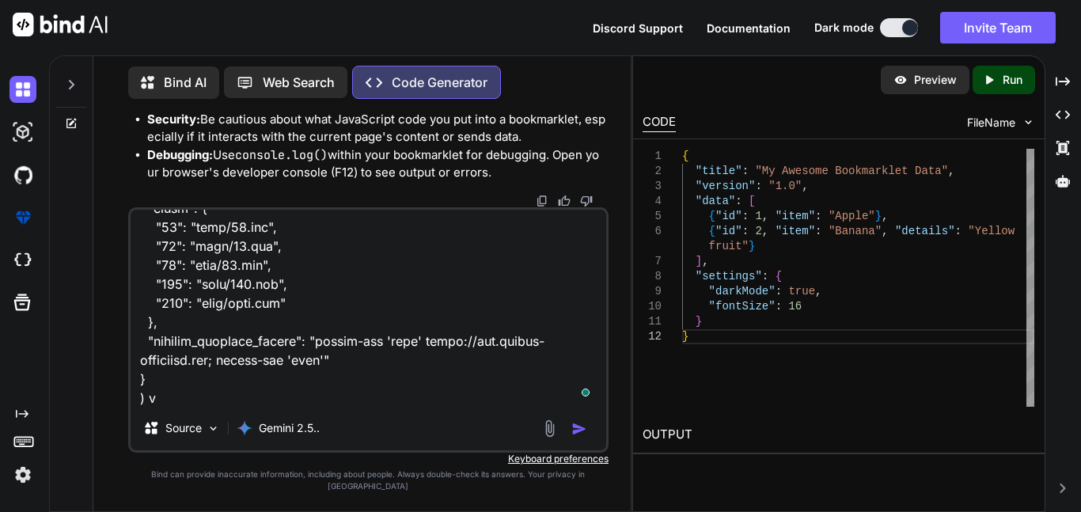
type textarea "convert .json manifest({ "update_url": "https://clients2.google.com/service/upd…"
type textarea "x"
type textarea "convert .json manifest({ "update_url": "https://clients2.google.com/service/upd…"
type textarea "x"
type textarea "convert .json manifest({ "update_url": "https://clients2.google.com/service/upd…"
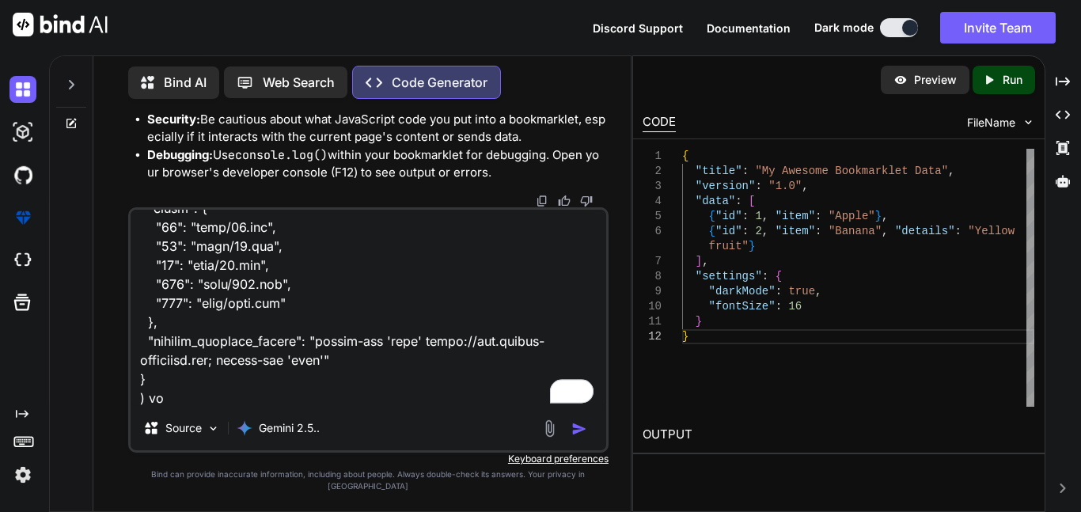
type textarea "x"
type textarea "convert .json manifest({ "update_url": "https://clients2.google.com/service/upd…"
type textarea "x"
type textarea "convert .json manifest({ "update_url": "https://clients2.google.com/service/upd…"
type textarea "x"
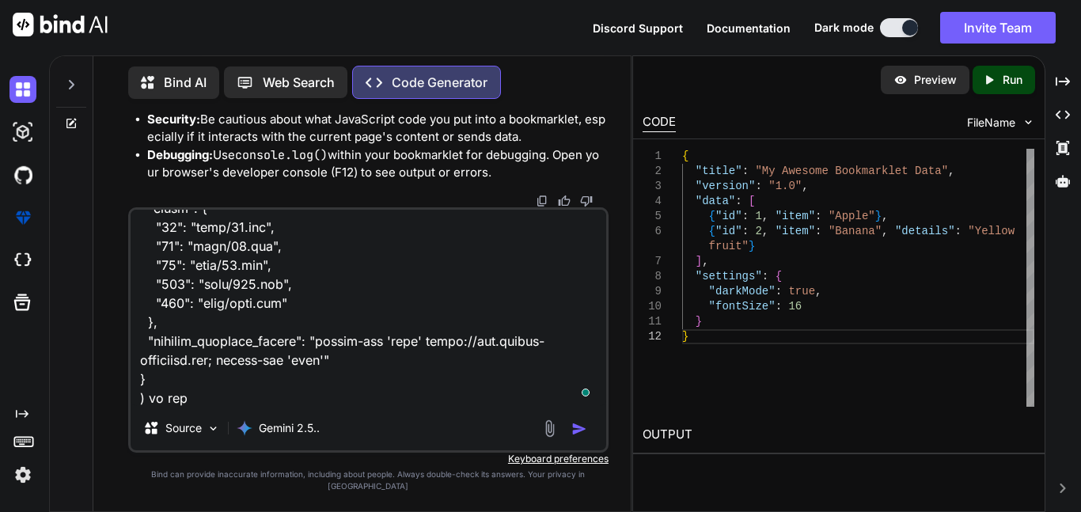
type textarea "convert .json manifest({ "update_url": "https://clients2.google.com/service/upd…"
type textarea "x"
type textarea "convert .json manifest({ "update_url": "https://clients2.google.com/service/upd…"
type textarea "x"
type textarea "convert .json manifest({ "update_url": "https://clients2.google.com/service/upd…"
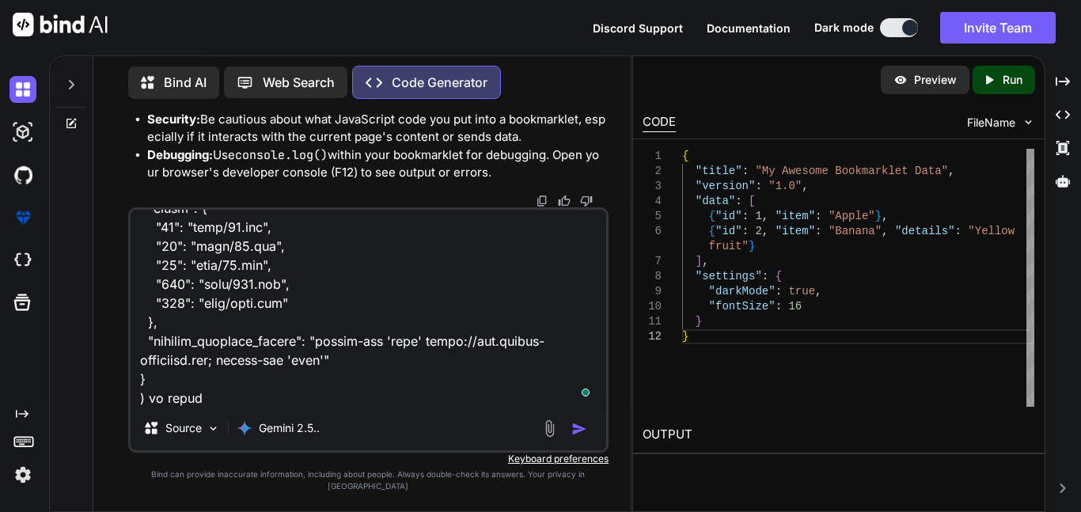
type textarea "x"
type textarea "convert .json manifest({ "update_url": "https://clients2.google.com/service/upd…"
type textarea "x"
type textarea "convert .json manifest({ "update_url": "https://clients2.google.com/service/upd…"
type textarea "x"
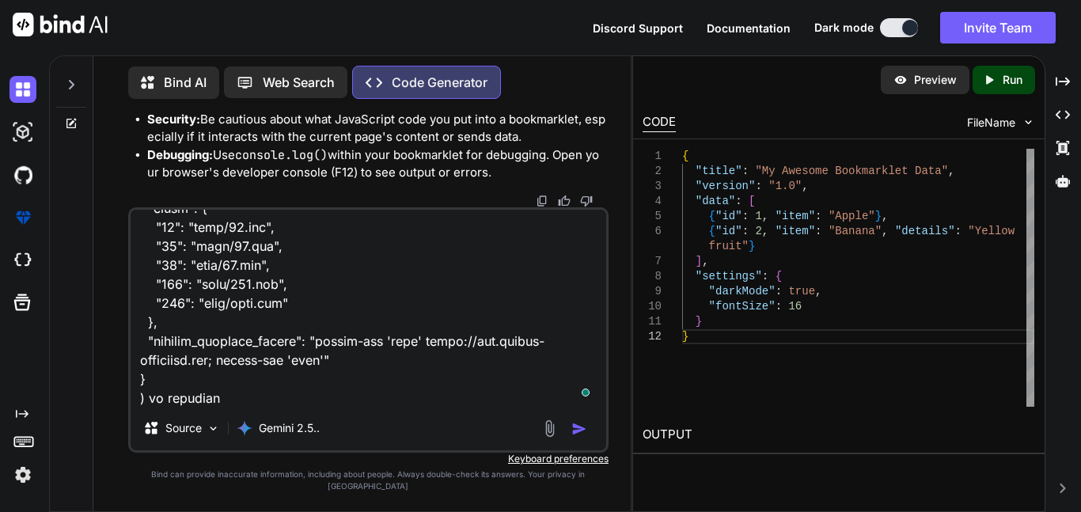
type textarea "convert .json manifest({ "update_url": "https://clients2.google.com/service/upd…"
type textarea "x"
type textarea "convert .json manifest({ "update_url": "https://clients2.google.com/service/upd…"
type textarea "x"
type textarea "convert .json manifest({ "update_url": "https://clients2.google.com/service/upd…"
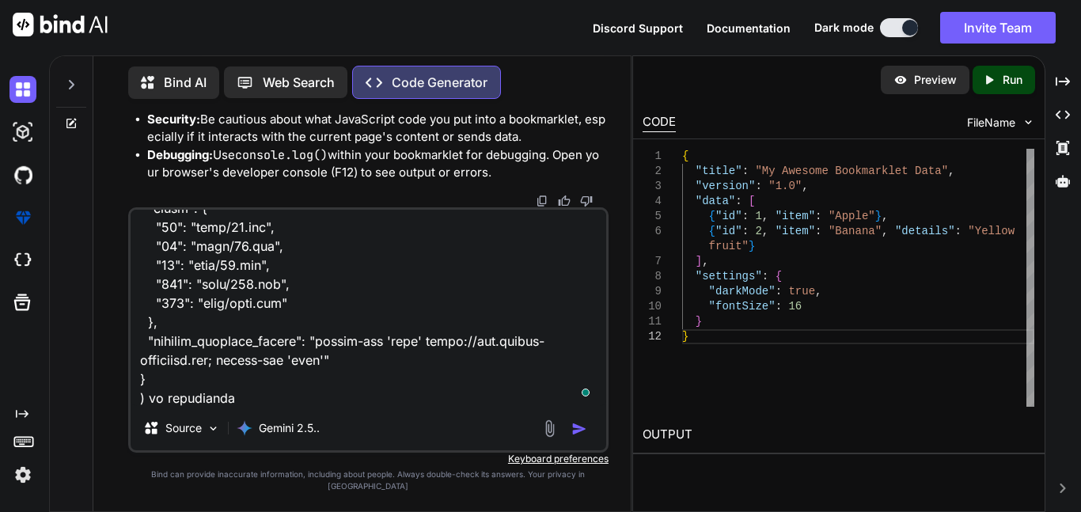
type textarea "x"
type textarea "convert .json manifest({ "update_url": "https://clients2.google.com/service/upd…"
type textarea "x"
type textarea "convert .json manifest({ "update_url": "https://clients2.google.com/service/upd…"
type textarea "x"
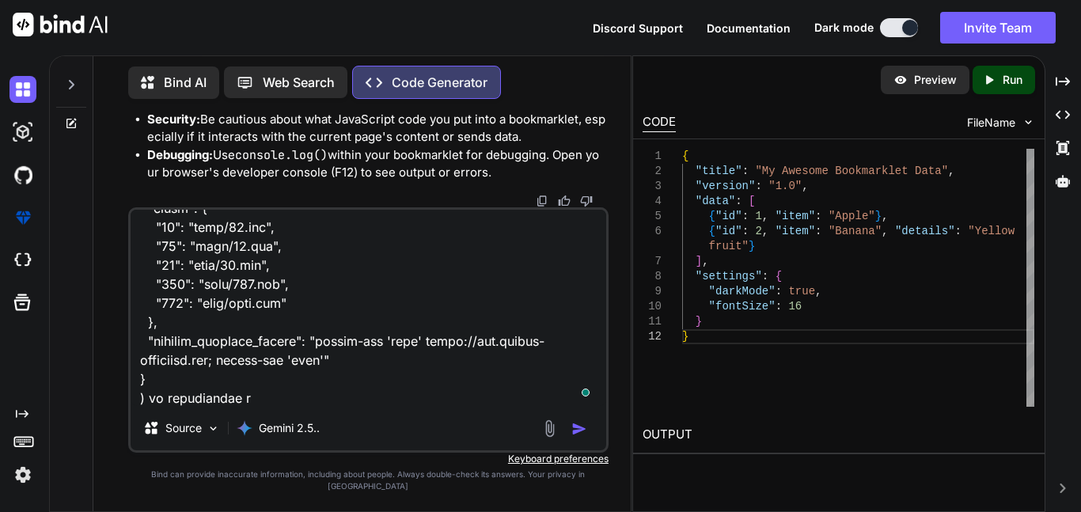
type textarea "convert .json manifest({ "update_url": "https://clients2.google.com/service/upd…"
type textarea "x"
type textarea "convert .json manifest({ "update_url": "https://clients2.google.com/service/upd…"
type textarea "x"
type textarea "convert .json manifest({ "update_url": "https://clients2.google.com/service/upd…"
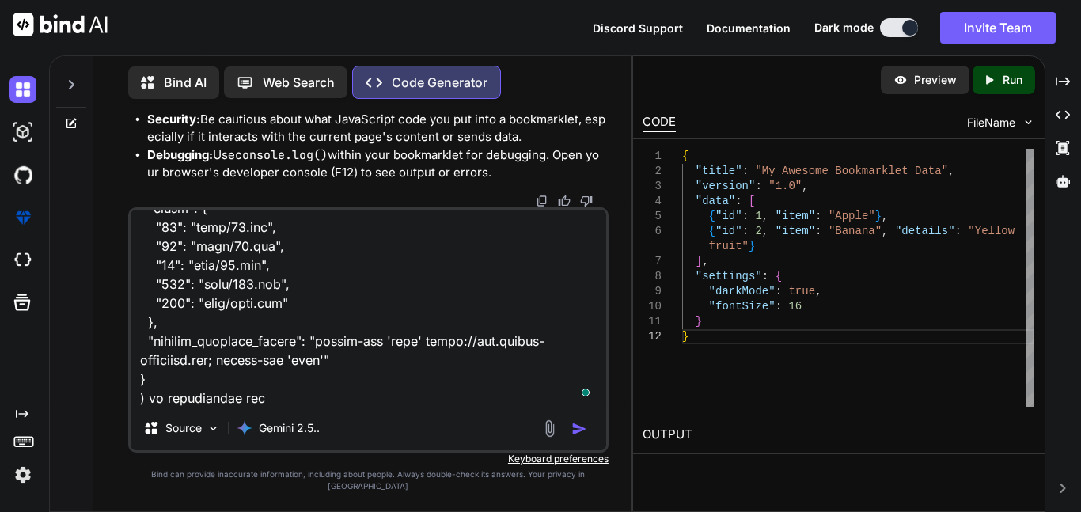
type textarea "x"
type textarea "convert .json manifest({ "update_url": "https://clients2.google.com/service/upd…"
type textarea "x"
type textarea "convert .json manifest({ "update_url": "https://clients2.google.com/service/upd…"
type textarea "x"
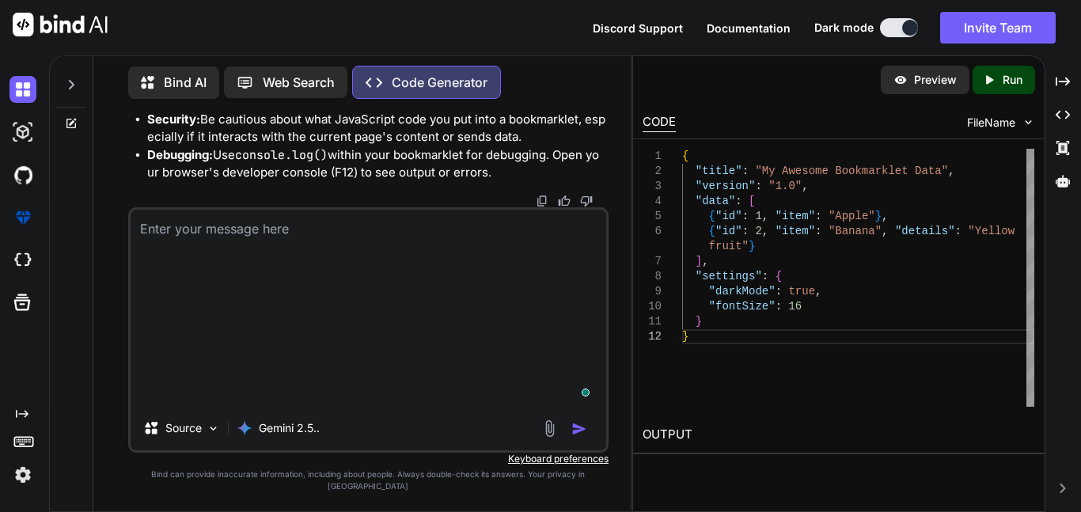
type textarea "x"
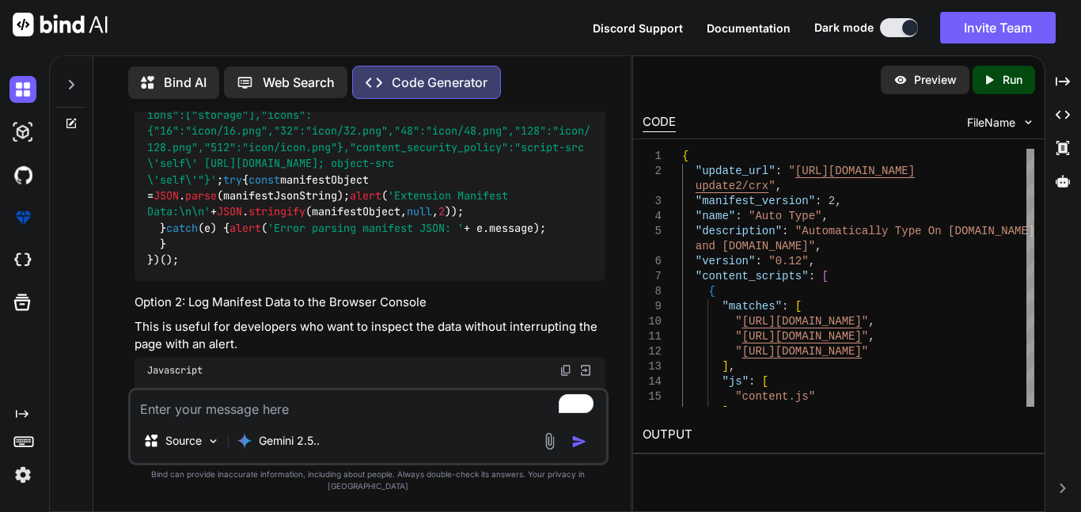
scroll to position [4662, 0]
